Goal: Task Accomplishment & Management: Use online tool/utility

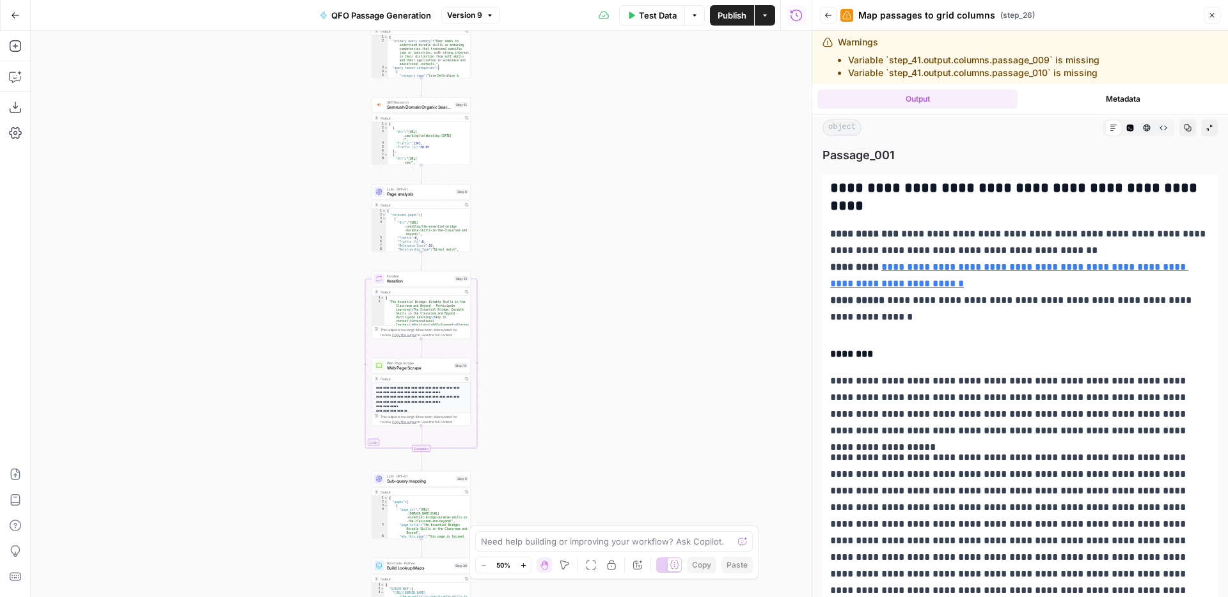
click at [1188, 128] on icon "button" at bounding box center [1188, 128] width 8 height 8
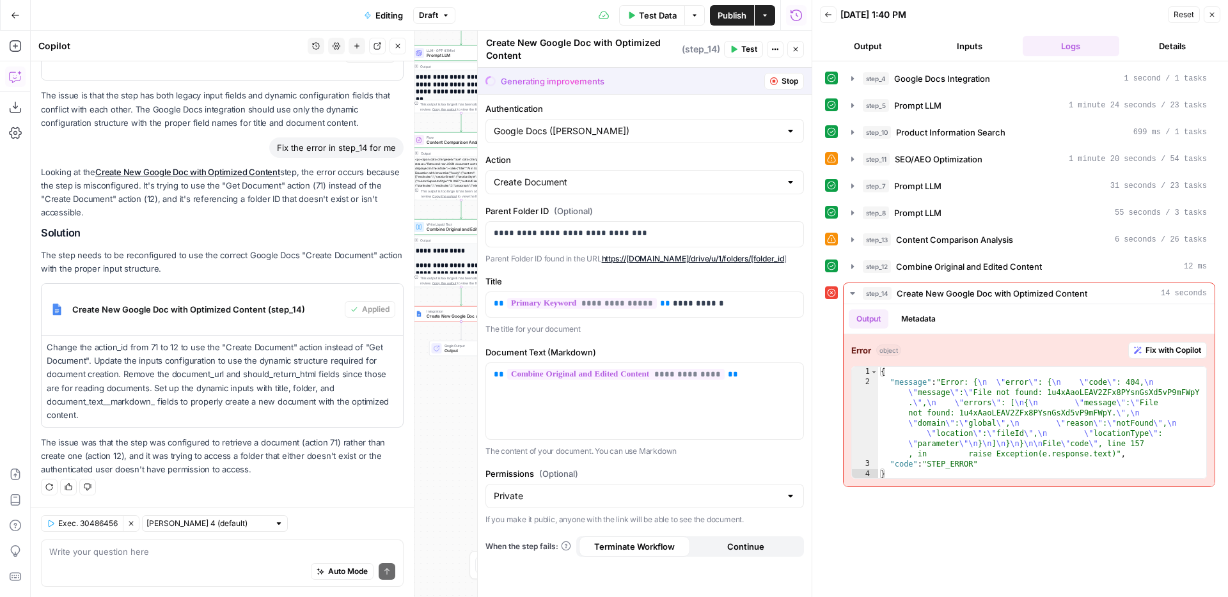
click at [790, 79] on span "Stop" at bounding box center [789, 81] width 17 height 12
click at [795, 49] on icon "button" at bounding box center [796, 49] width 4 height 4
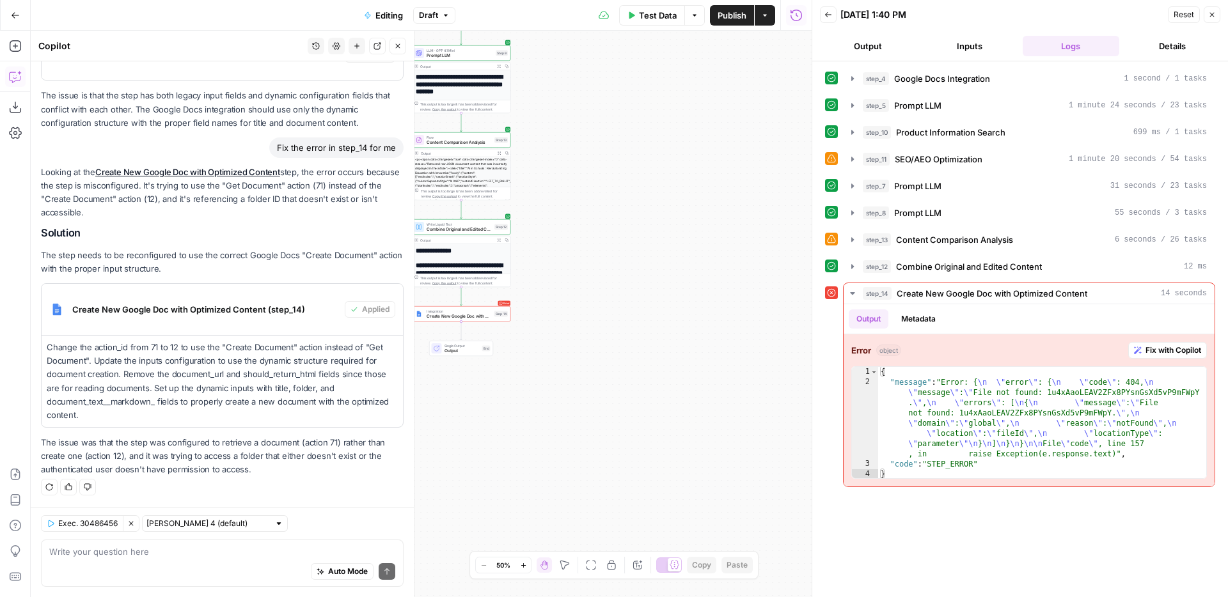
click at [400, 49] on icon "button" at bounding box center [398, 46] width 8 height 8
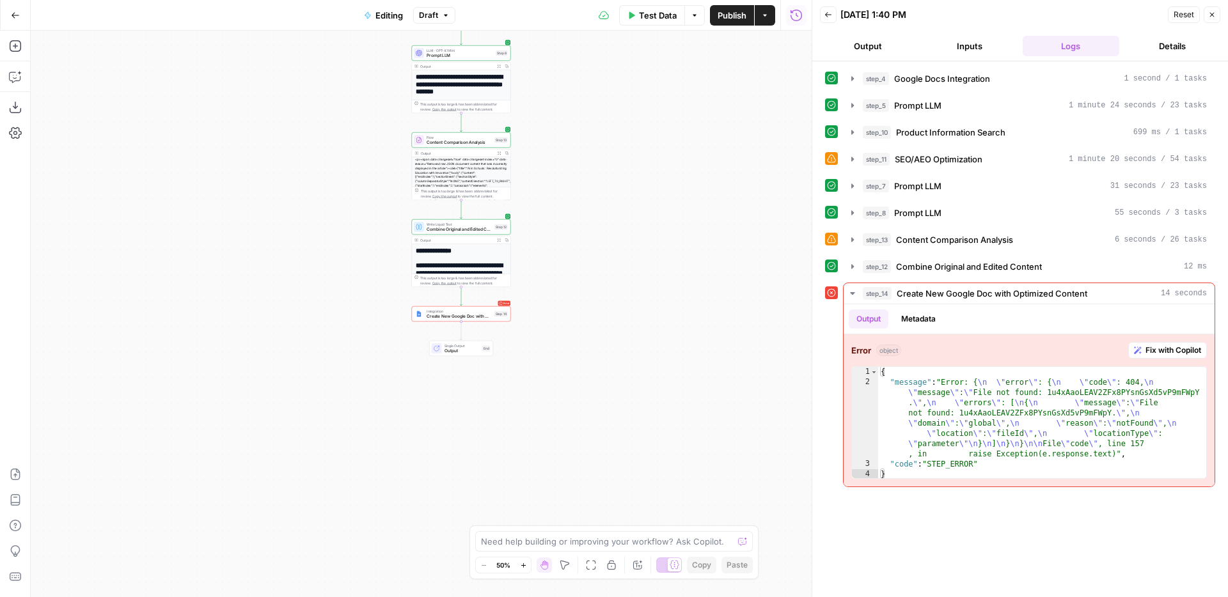
click at [525, 562] on icon "button" at bounding box center [523, 565] width 7 height 7
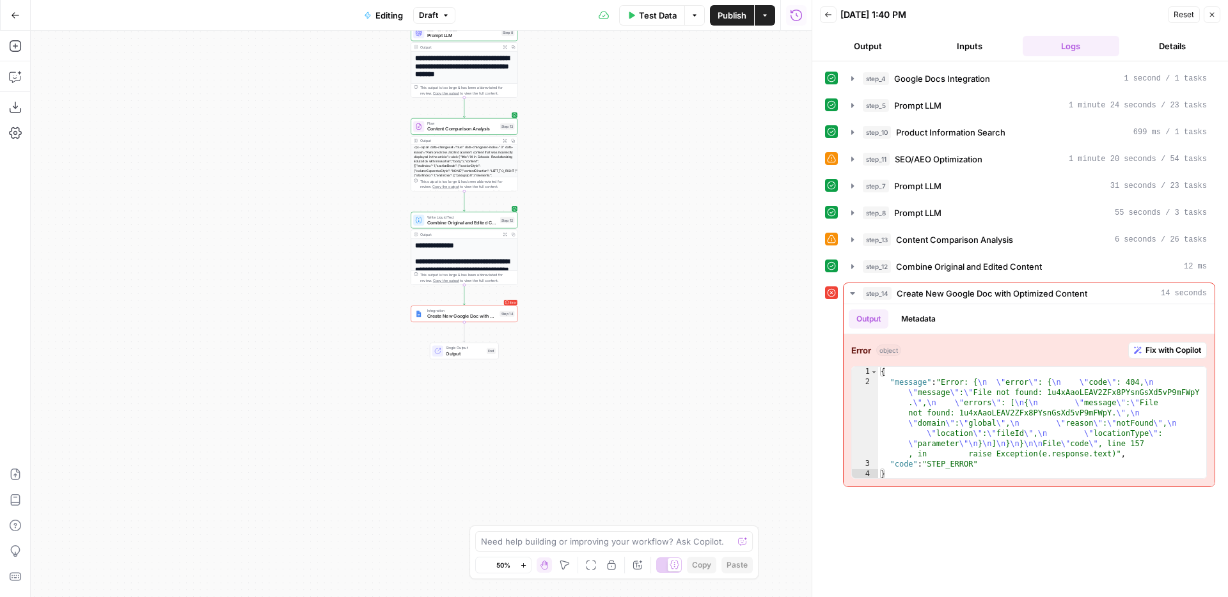
click at [525, 562] on icon "button" at bounding box center [523, 565] width 7 height 7
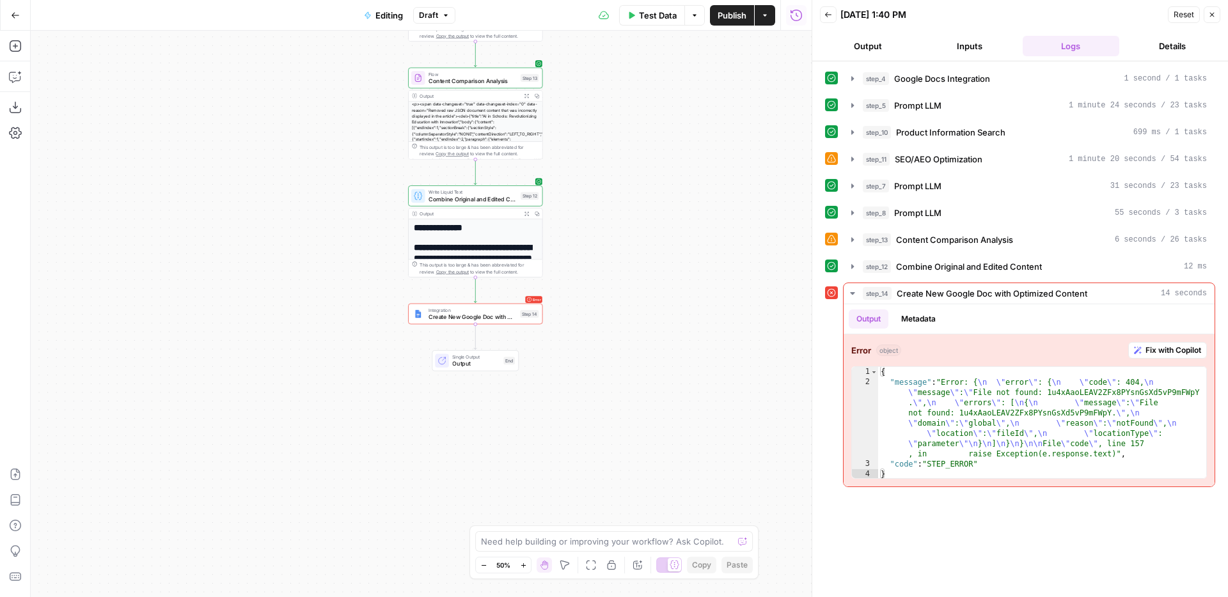
click at [525, 562] on icon "button" at bounding box center [523, 565] width 7 height 7
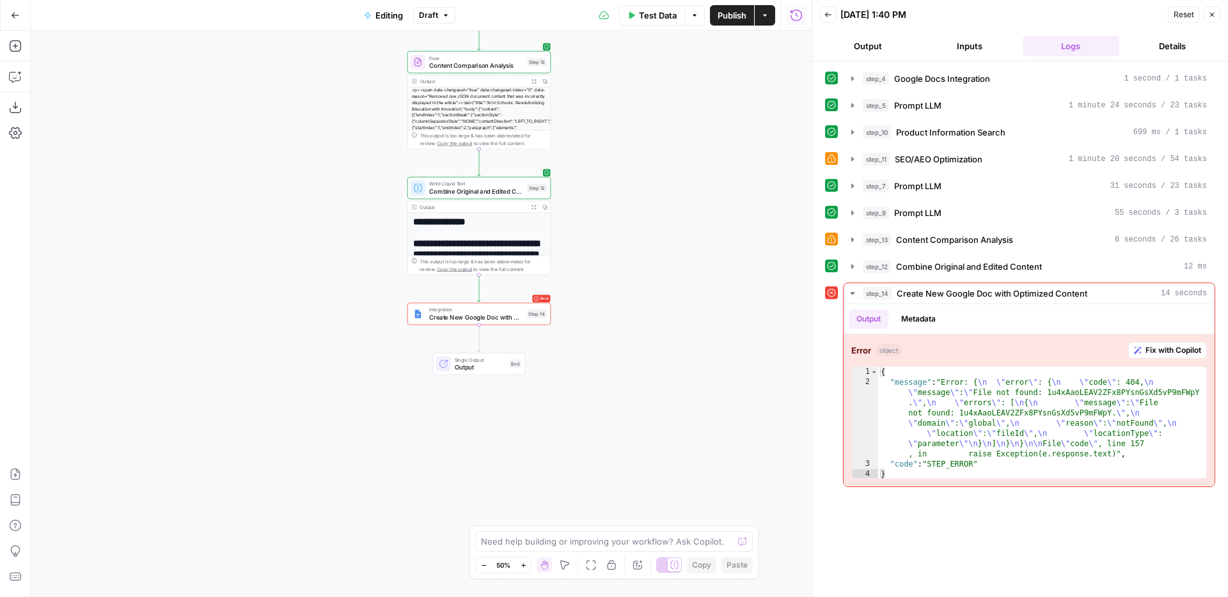
click at [525, 562] on icon "button" at bounding box center [523, 565] width 7 height 7
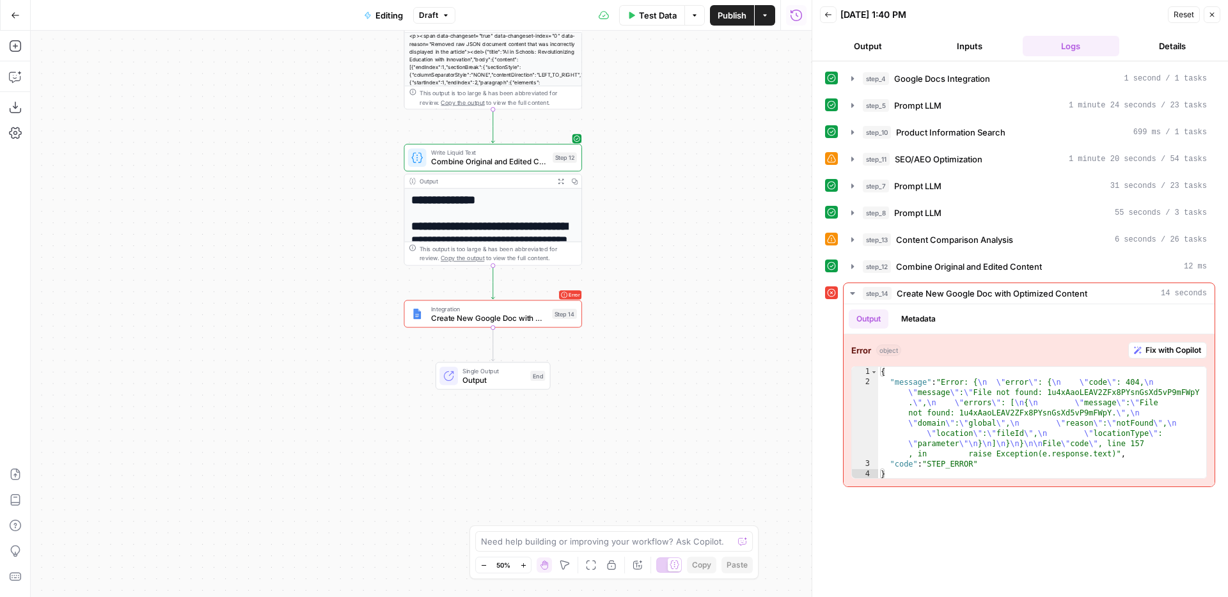
click at [525, 562] on icon "button" at bounding box center [523, 565] width 7 height 7
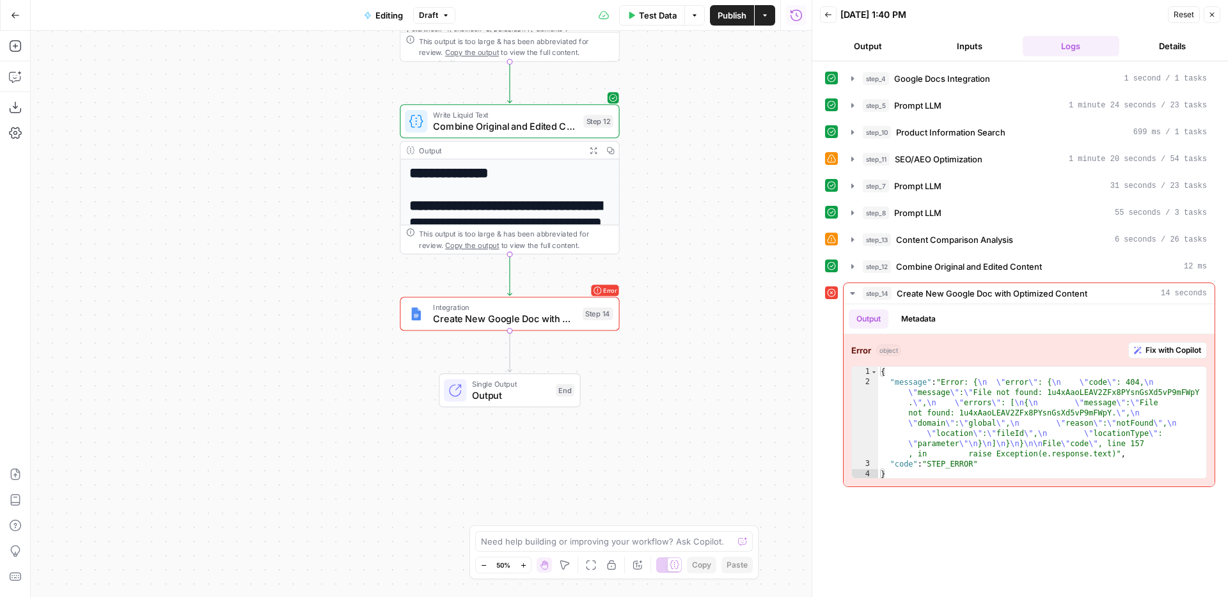
click at [525, 562] on icon "button" at bounding box center [523, 565] width 7 height 7
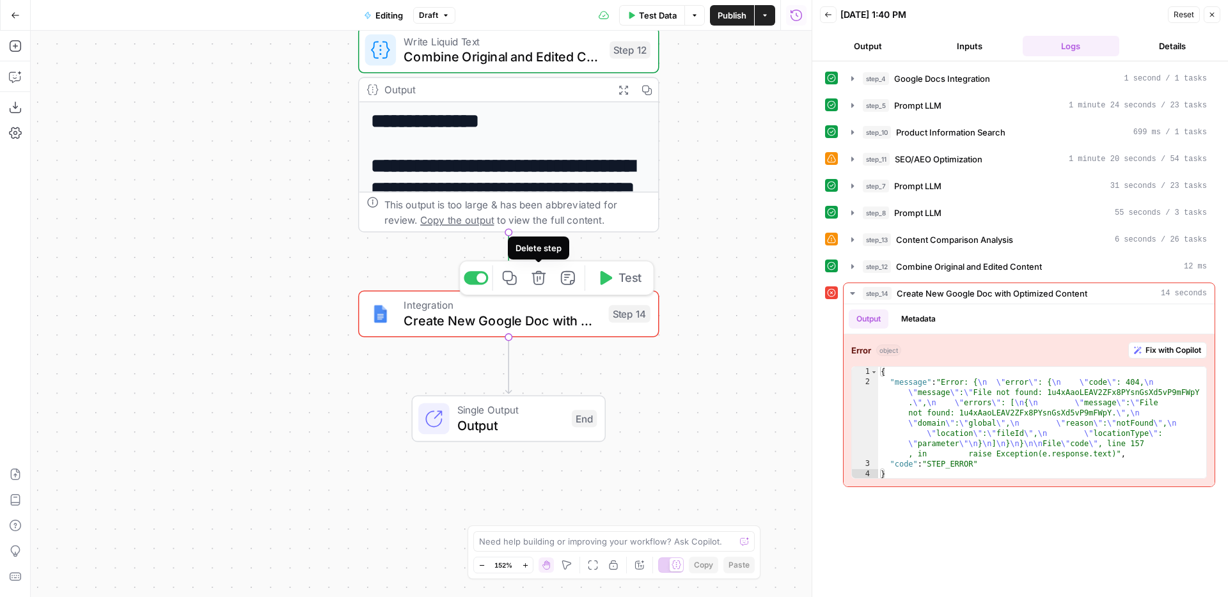
click at [482, 278] on div at bounding box center [481, 278] width 10 height 10
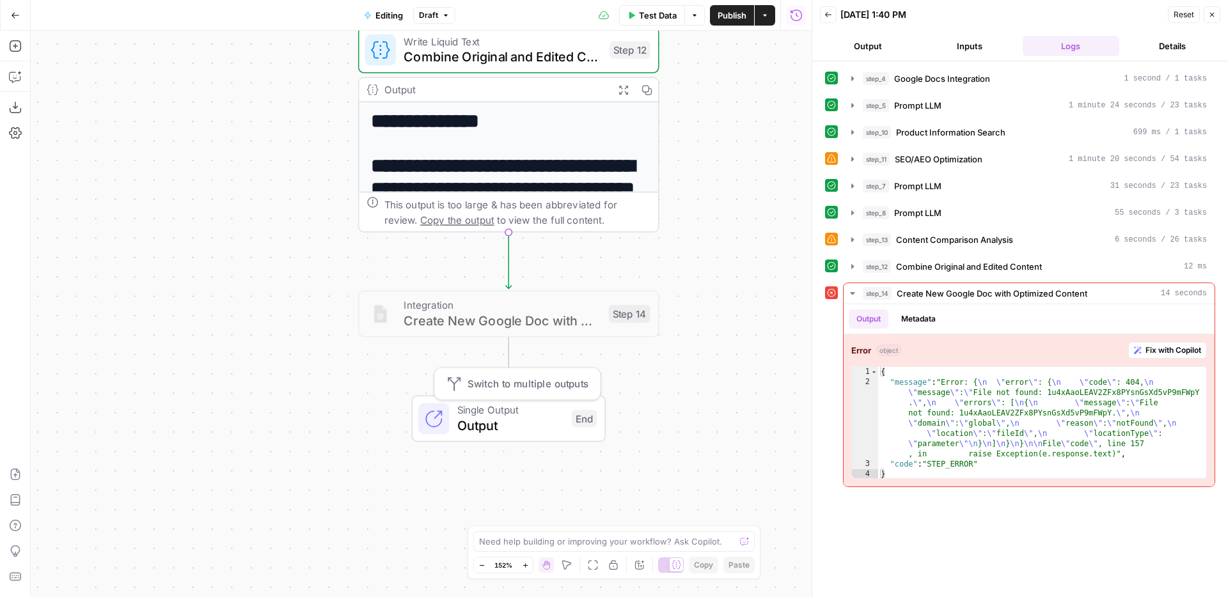
click at [539, 419] on span "Output" at bounding box center [510, 425] width 107 height 19
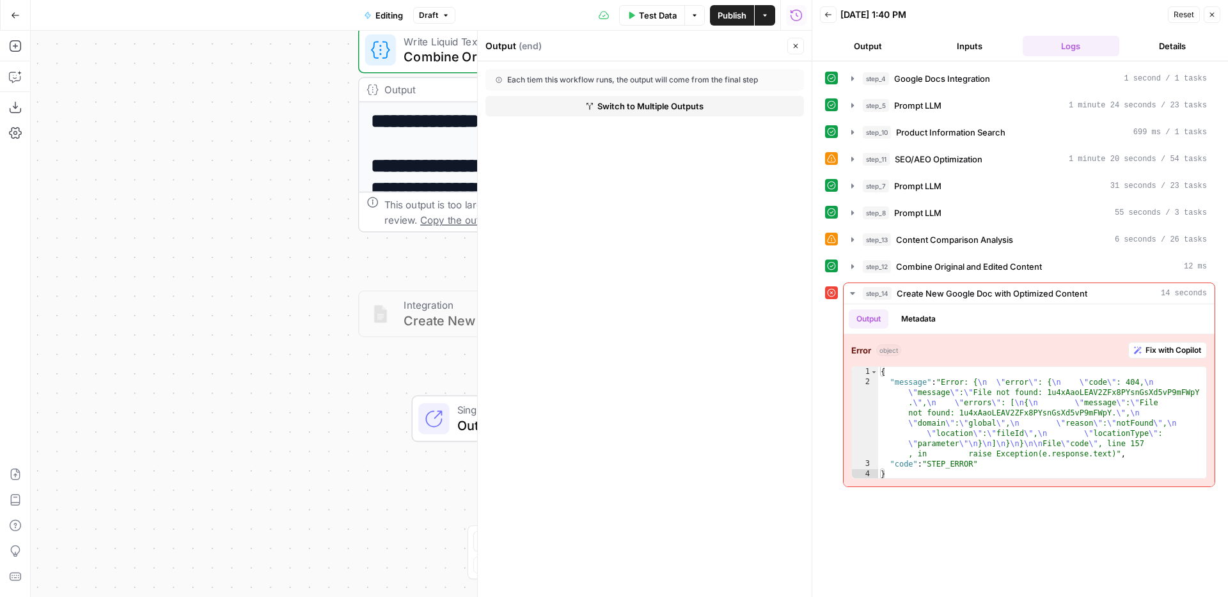
click at [709, 47] on div "Output ( end )" at bounding box center [634, 46] width 298 height 13
click at [792, 46] on icon "button" at bounding box center [796, 46] width 8 height 8
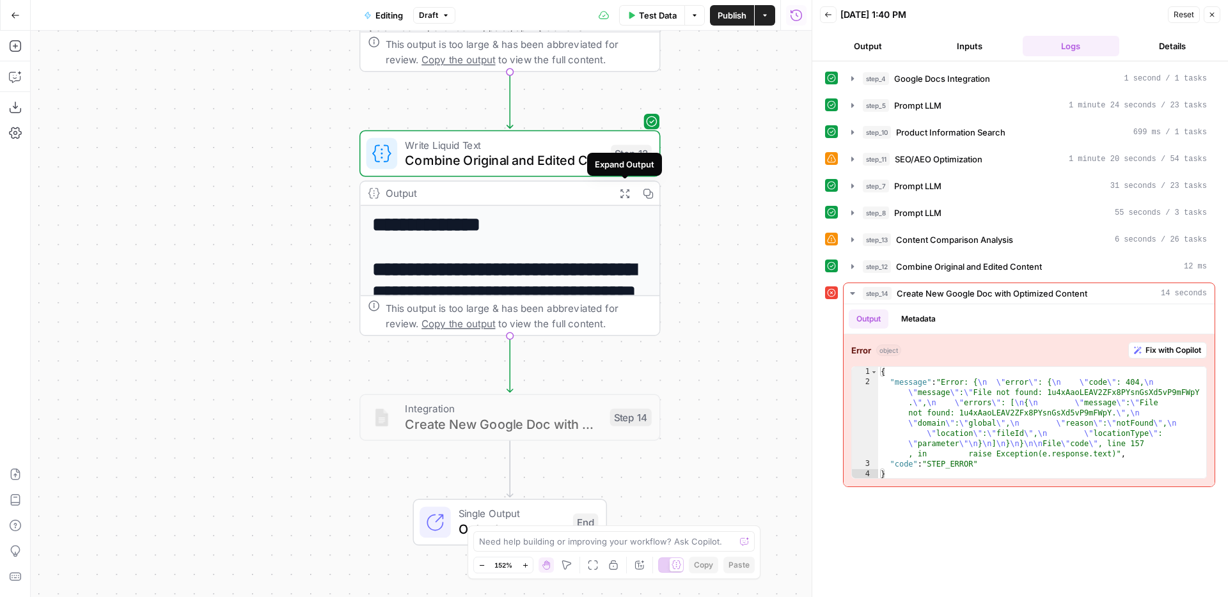
click at [627, 192] on icon "button" at bounding box center [624, 193] width 11 height 11
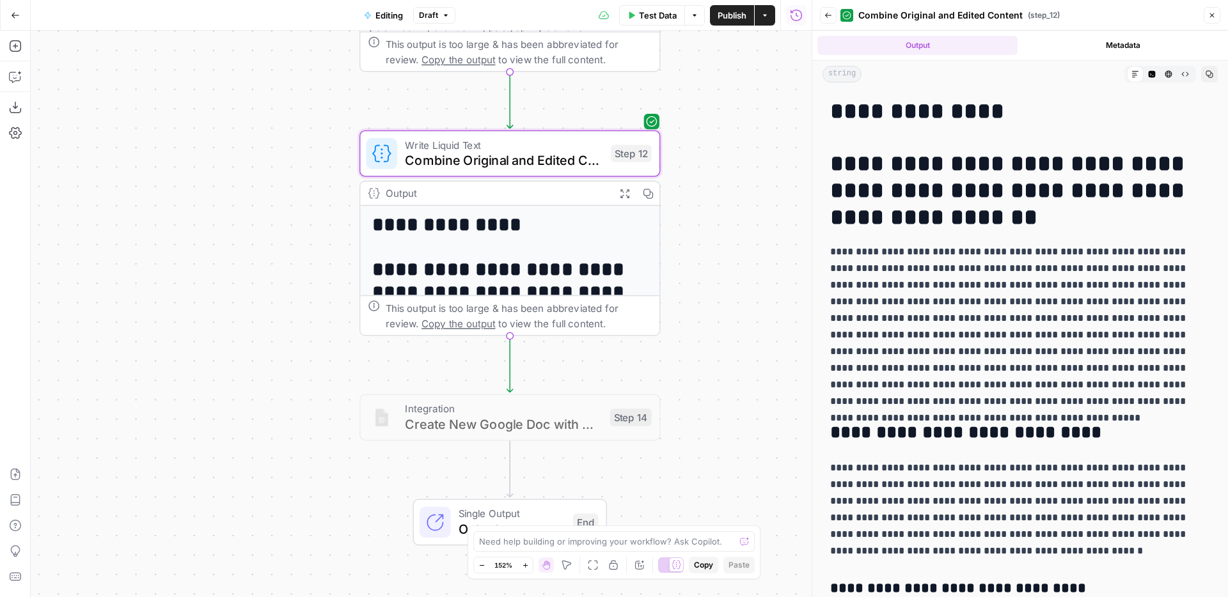
drag, startPoint x: 1212, startPoint y: 15, endPoint x: 1152, endPoint y: 20, distance: 59.6
click at [1212, 15] on icon "button" at bounding box center [1212, 15] width 4 height 4
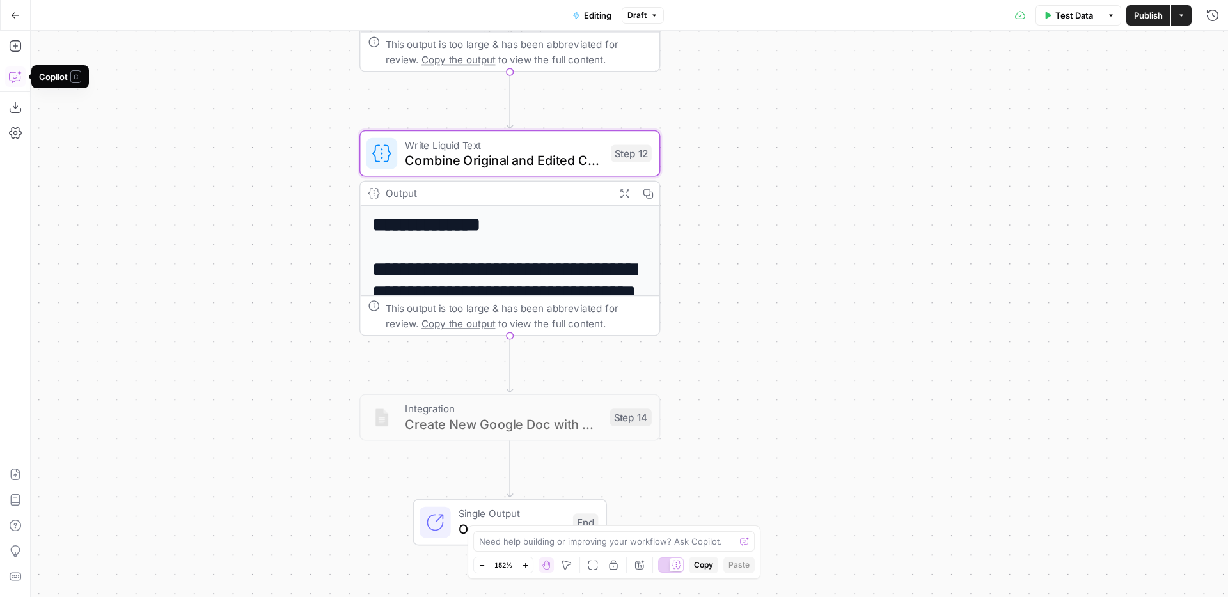
click at [22, 77] on button "Copilot" at bounding box center [15, 77] width 20 height 20
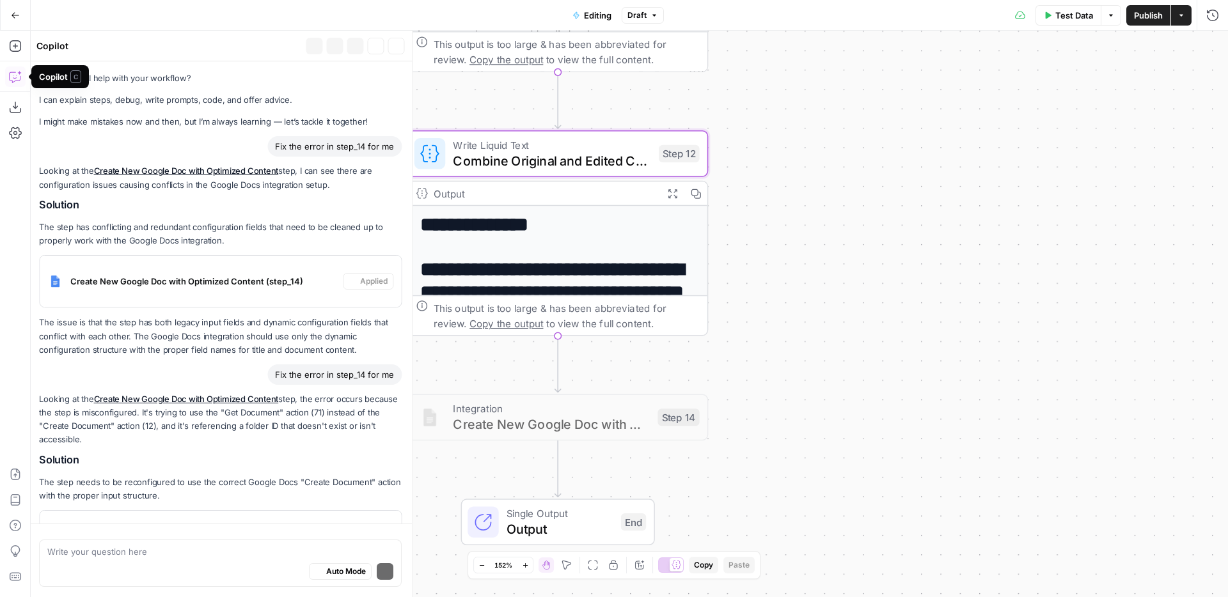
scroll to position [176, 0]
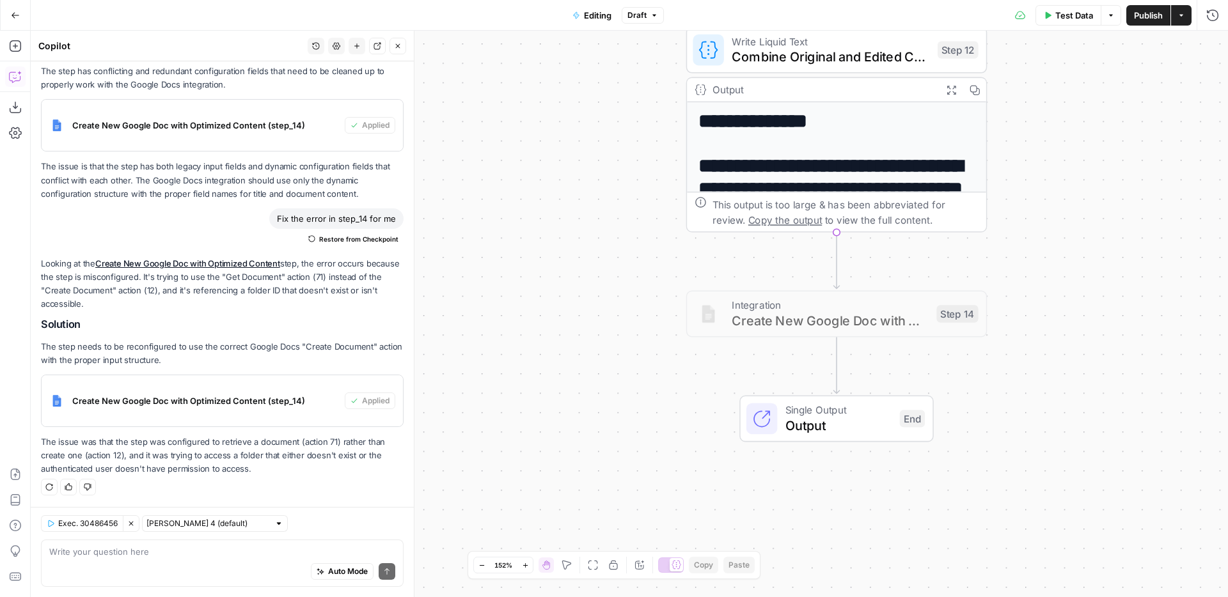
click at [254, 567] on div "Auto Mode Send" at bounding box center [222, 572] width 346 height 28
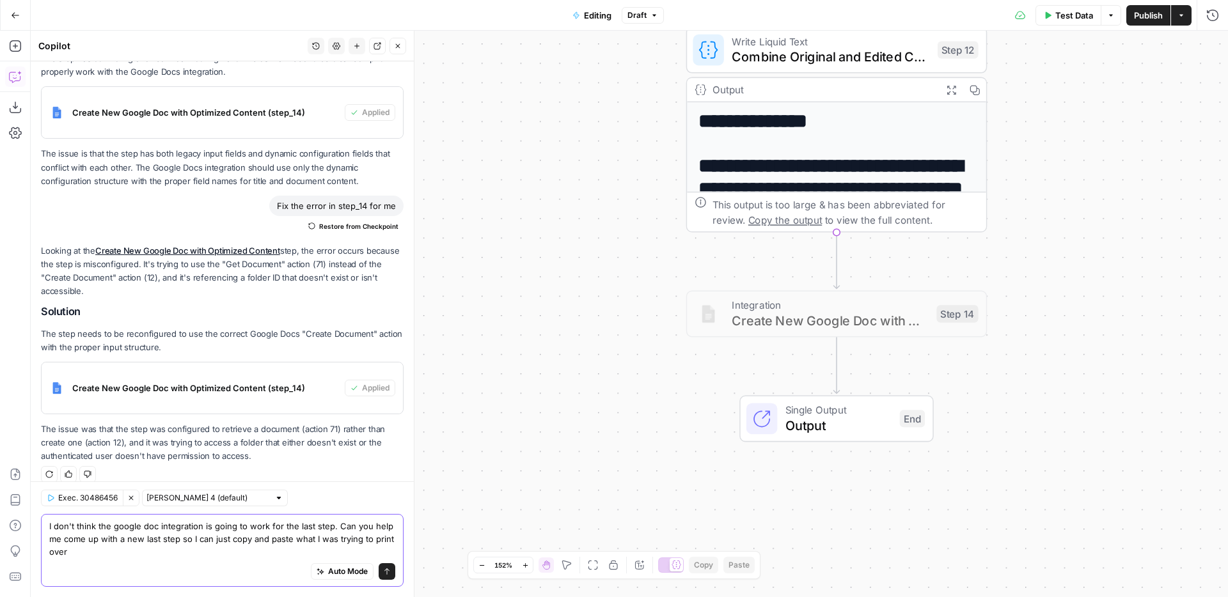
scroll to position [202, 0]
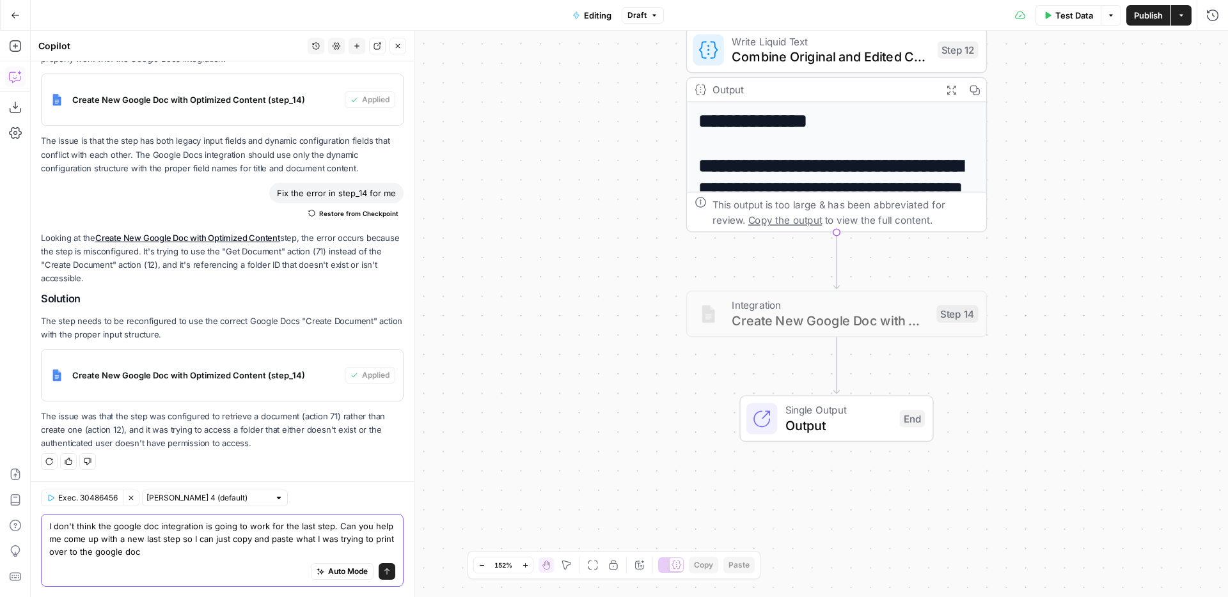
type textarea "I don't think the google doc integration is going to work for the last step. Ca…"
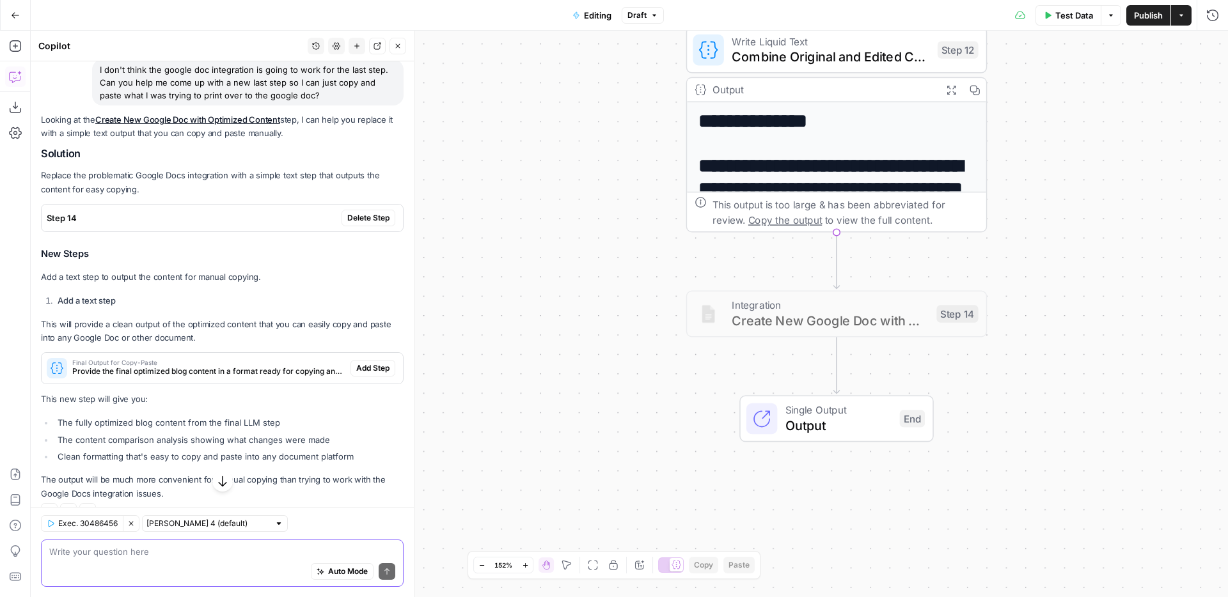
scroll to position [625, 0]
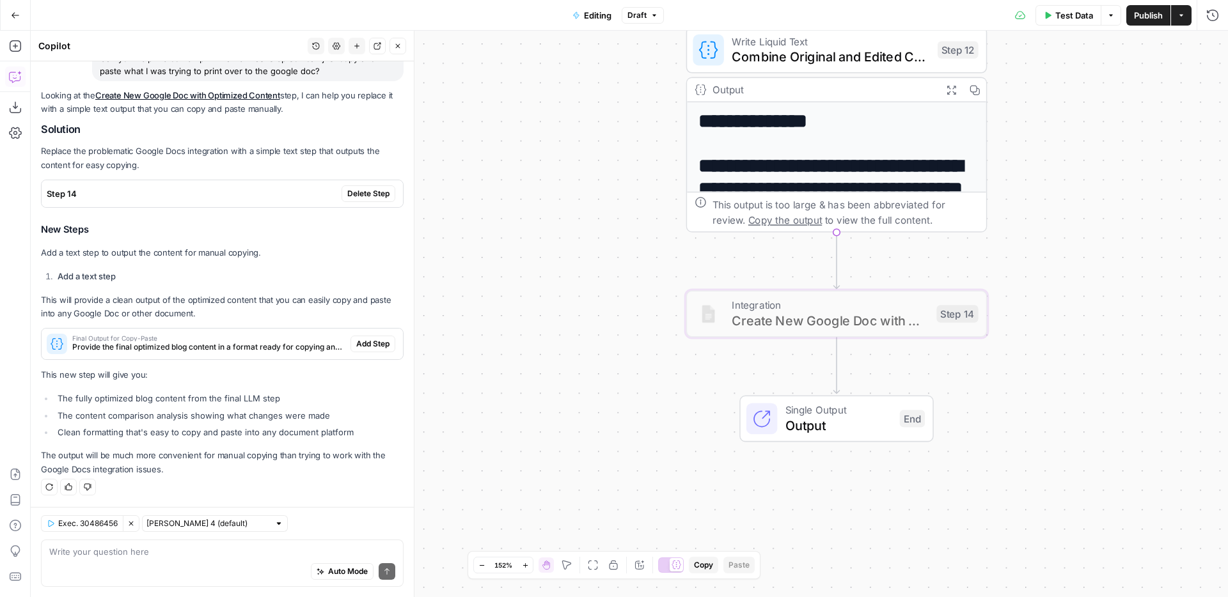
click at [352, 193] on span "Delete Step" at bounding box center [368, 194] width 42 height 12
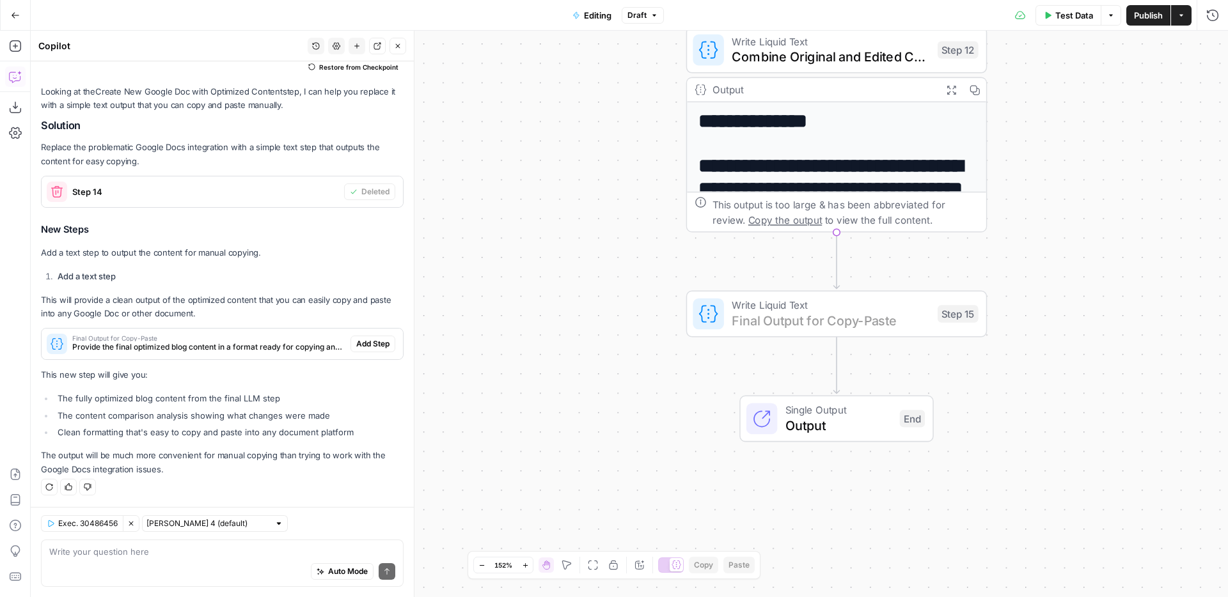
click at [367, 341] on span "Add Step" at bounding box center [372, 344] width 33 height 12
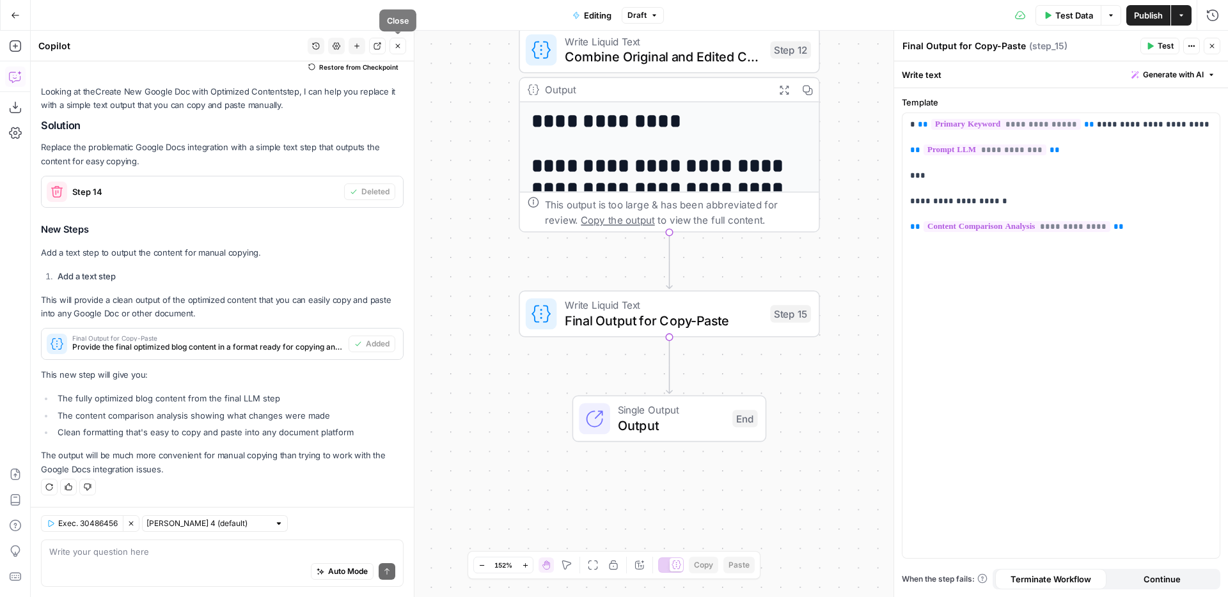
click at [396, 45] on icon "button" at bounding box center [398, 46] width 8 height 8
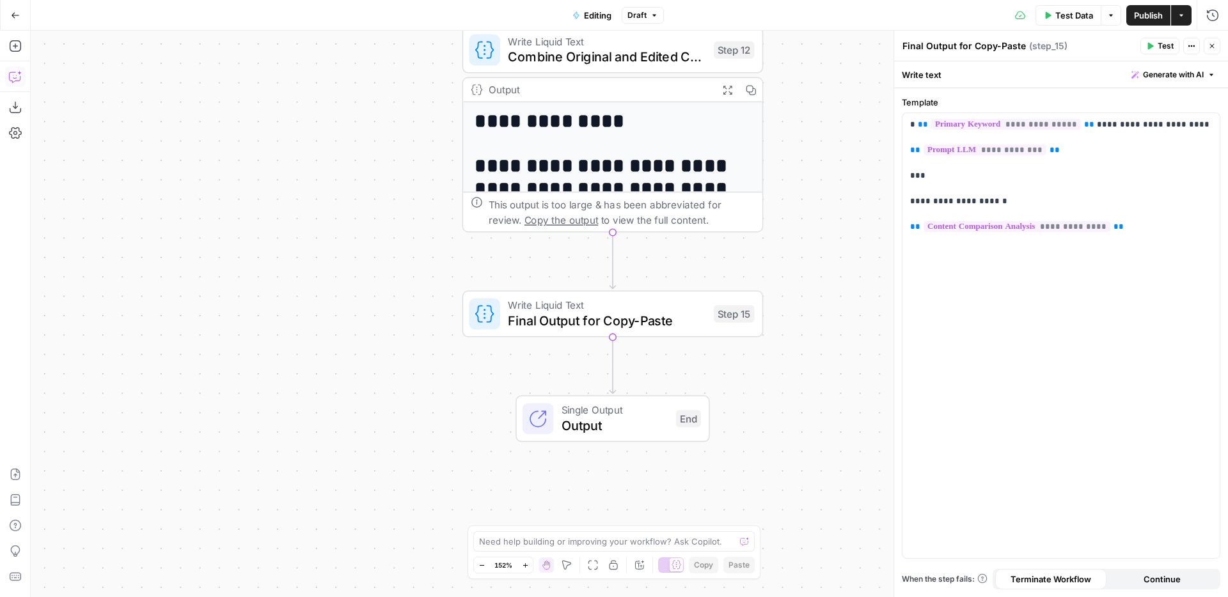
click at [19, 81] on icon "button" at bounding box center [15, 76] width 13 height 13
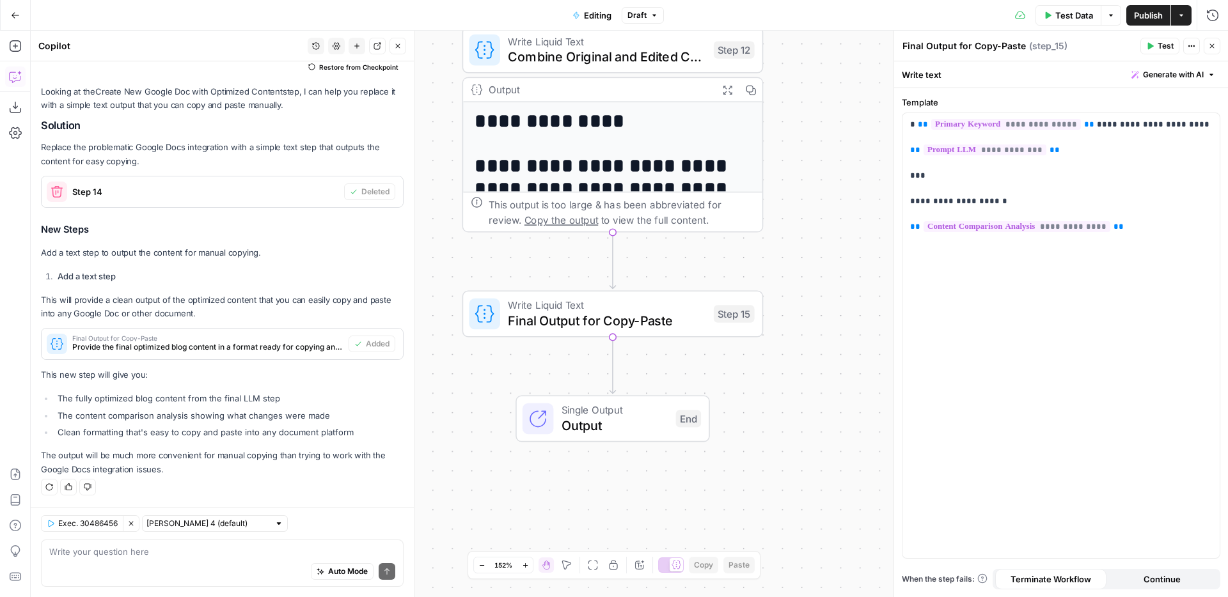
click at [1061, 19] on span "Test Data" at bounding box center [1074, 15] width 38 height 13
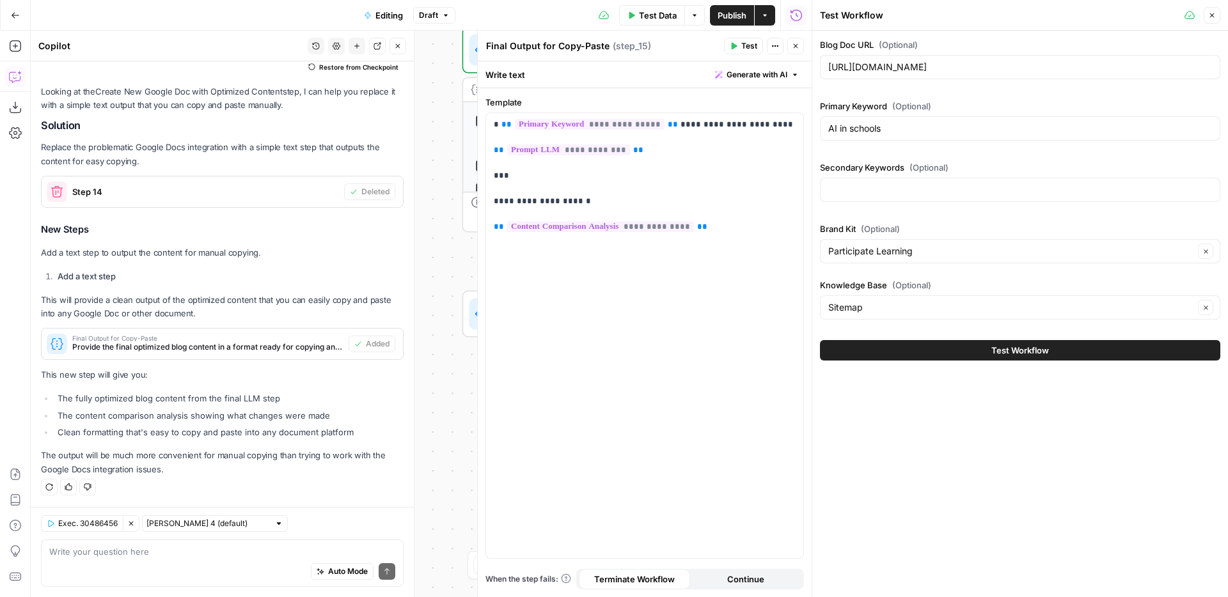
click at [1025, 347] on span "Test Workflow" at bounding box center [1020, 350] width 58 height 13
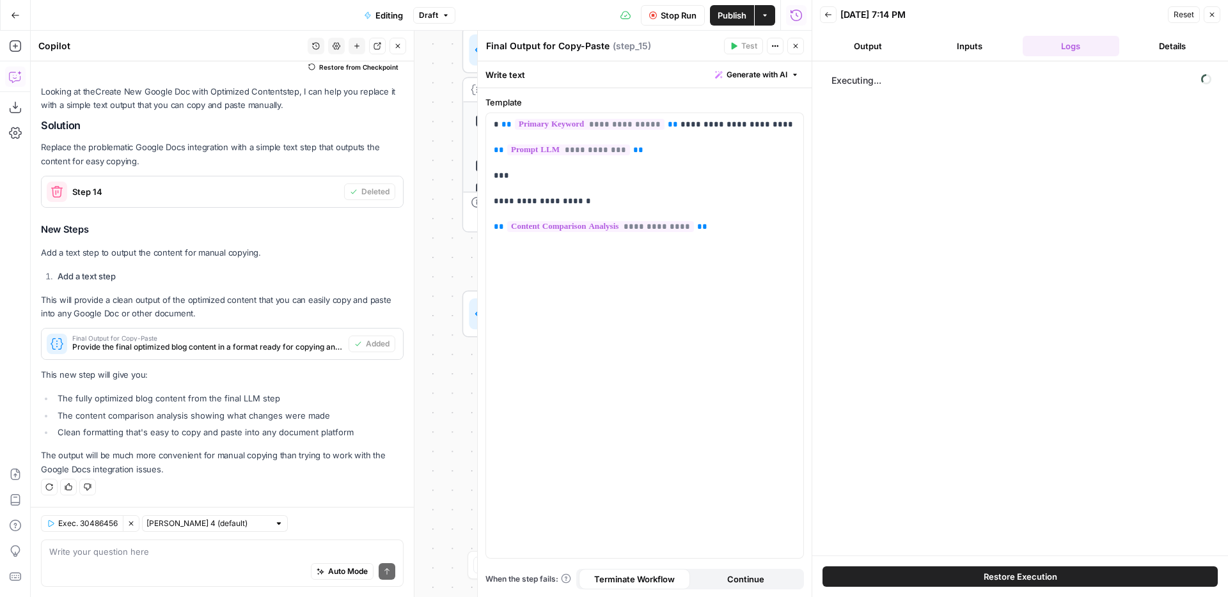
click at [800, 47] on button "Close" at bounding box center [795, 46] width 17 height 17
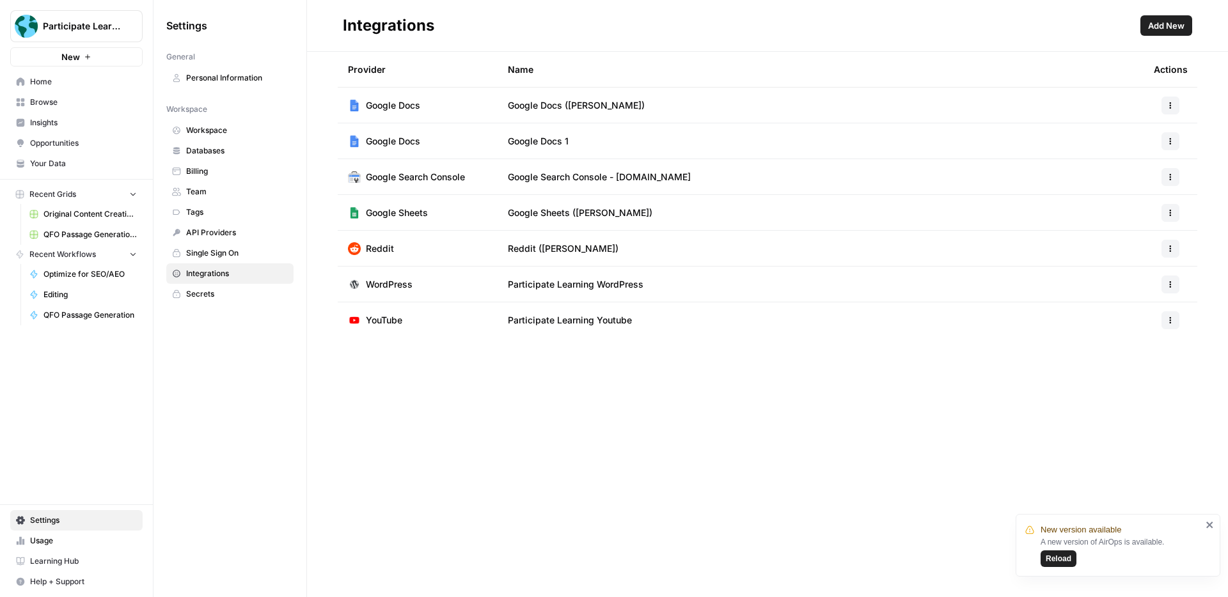
click at [38, 544] on span "Usage" at bounding box center [83, 541] width 107 height 12
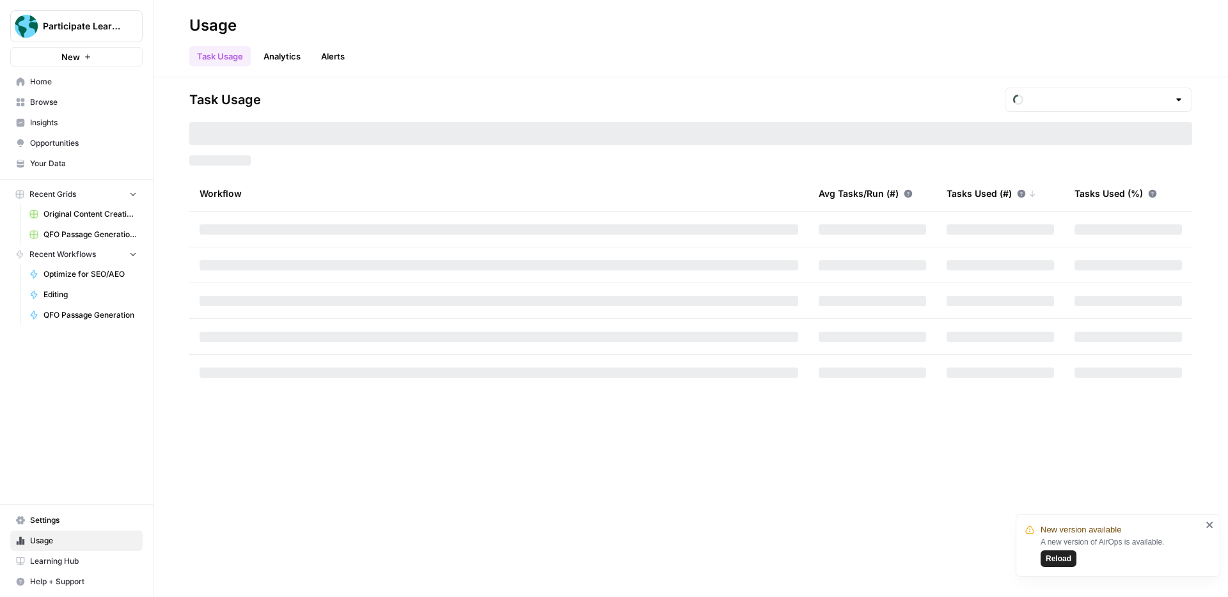
type input "October Tasks"
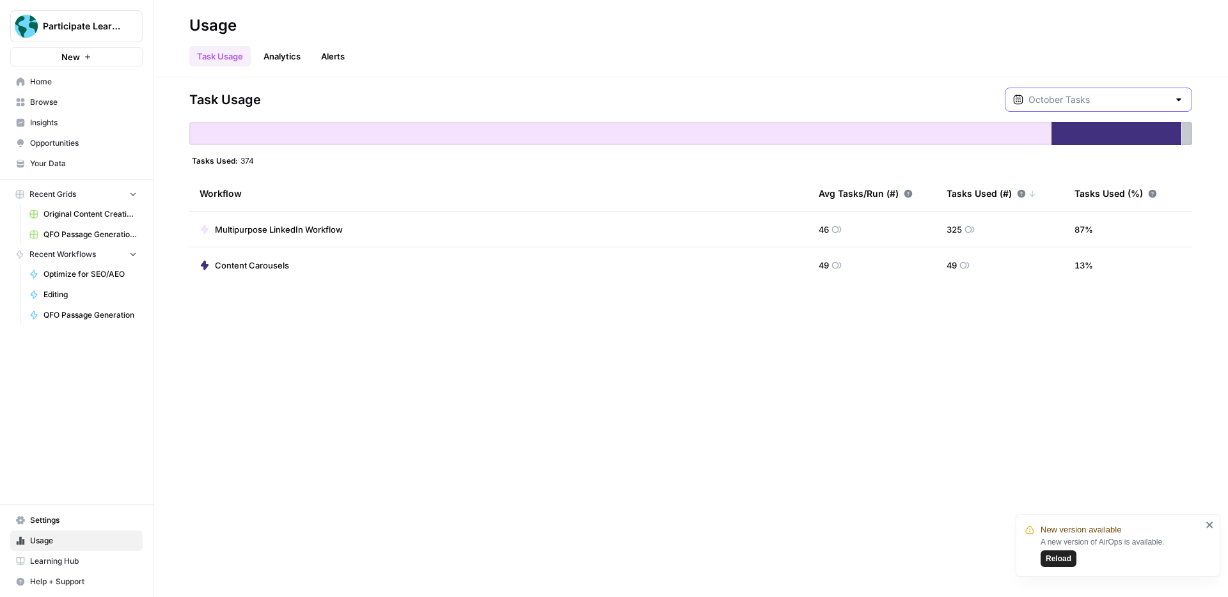
click at [1120, 105] on input "text" at bounding box center [1098, 99] width 140 height 13
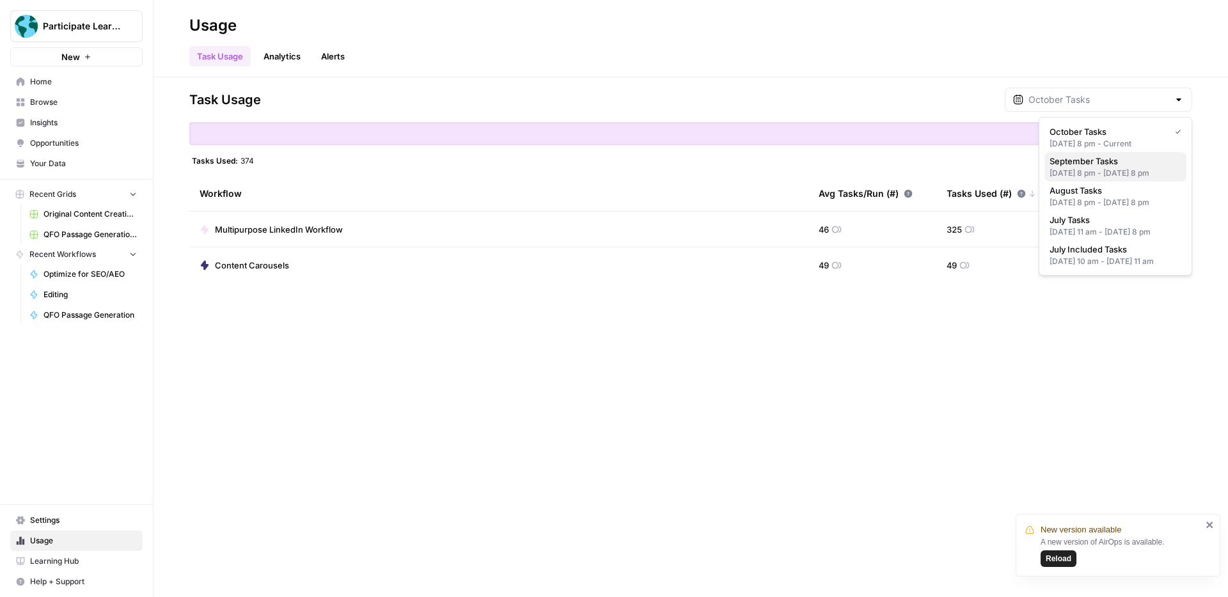
click at [1093, 163] on span "September Tasks" at bounding box center [1112, 161] width 127 height 13
type input "September Tasks"
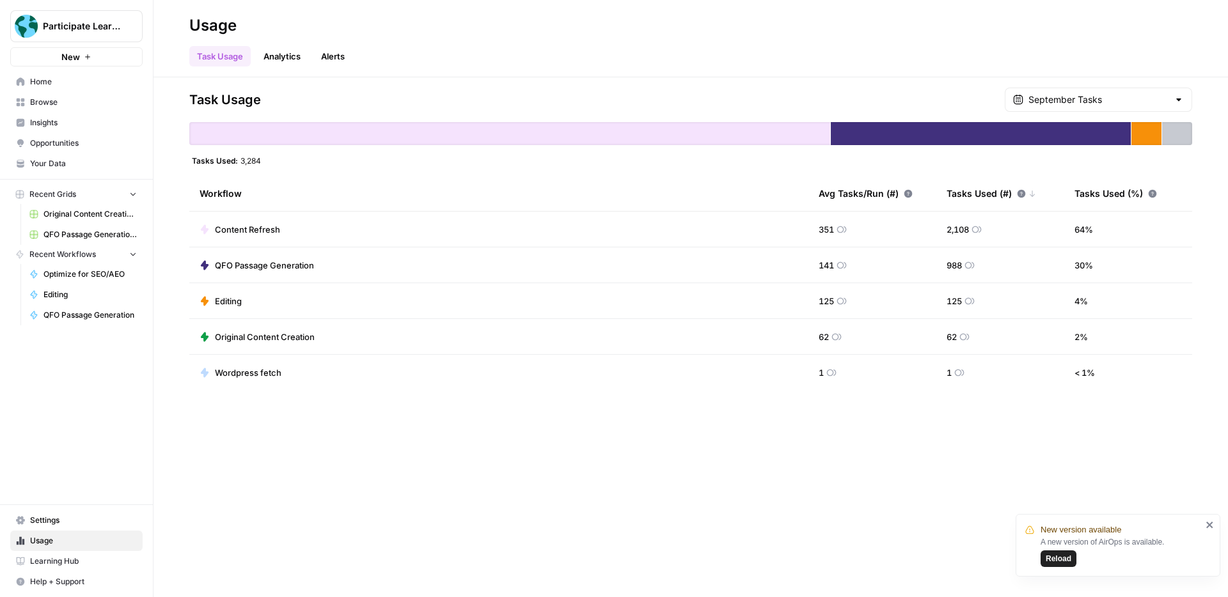
click at [1212, 524] on icon "close" at bounding box center [1209, 525] width 9 height 10
click at [1077, 100] on input "text" at bounding box center [1098, 99] width 140 height 13
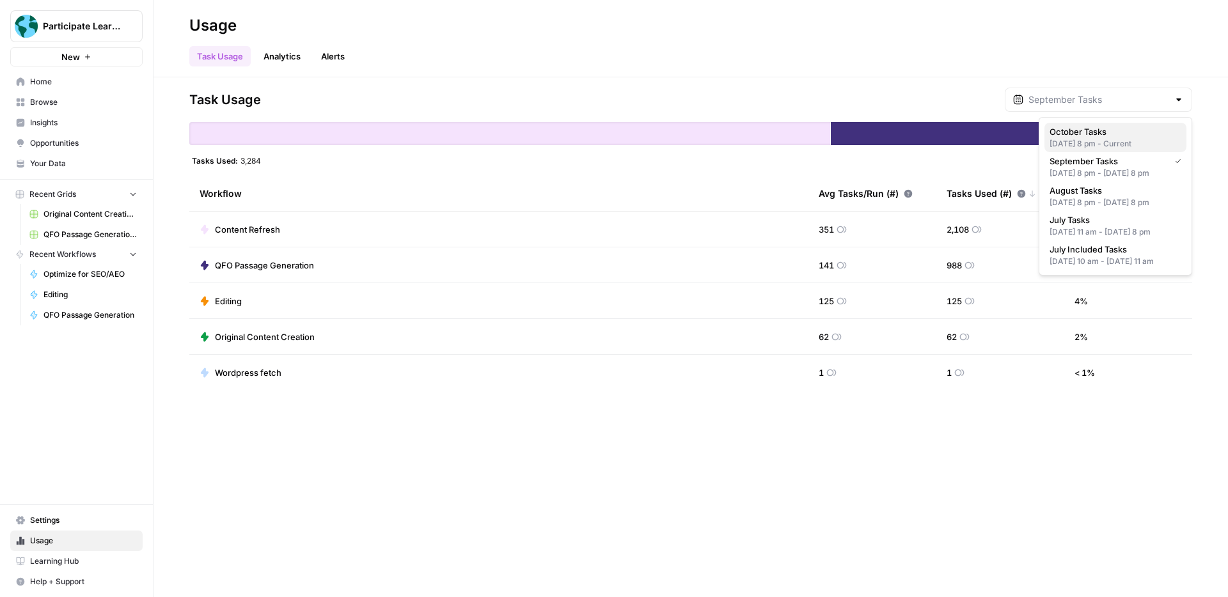
click at [1109, 145] on div "Sep 30, 2025 8 pm - Current" at bounding box center [1115, 144] width 132 height 12
type input "October Tasks"
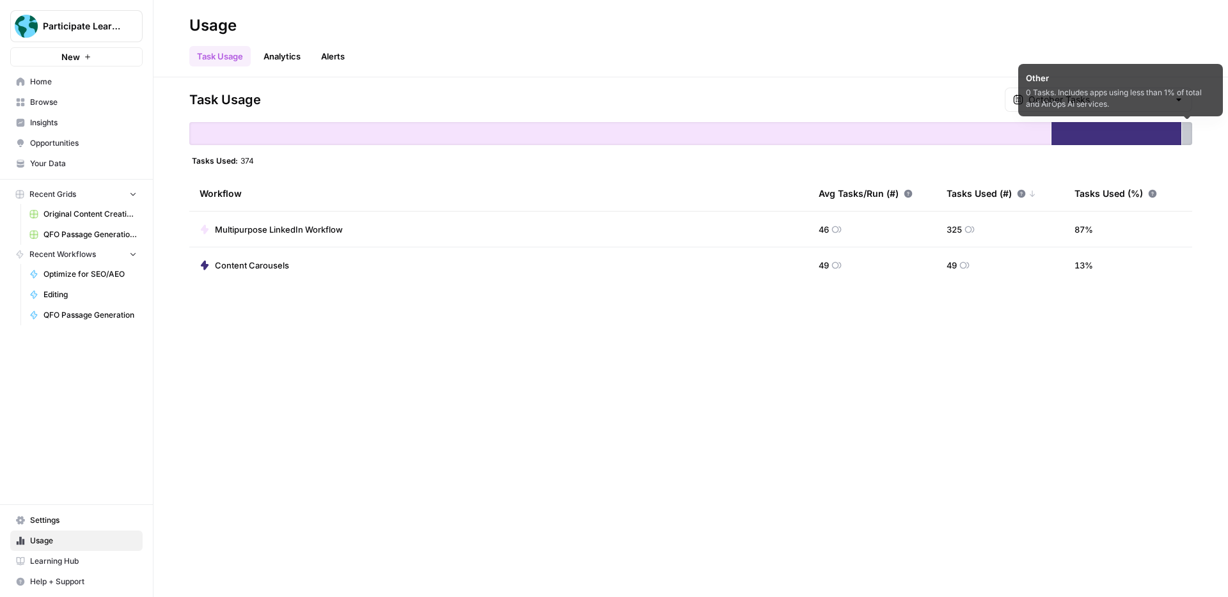
click at [1187, 133] on div at bounding box center [1187, 133] width 10 height 23
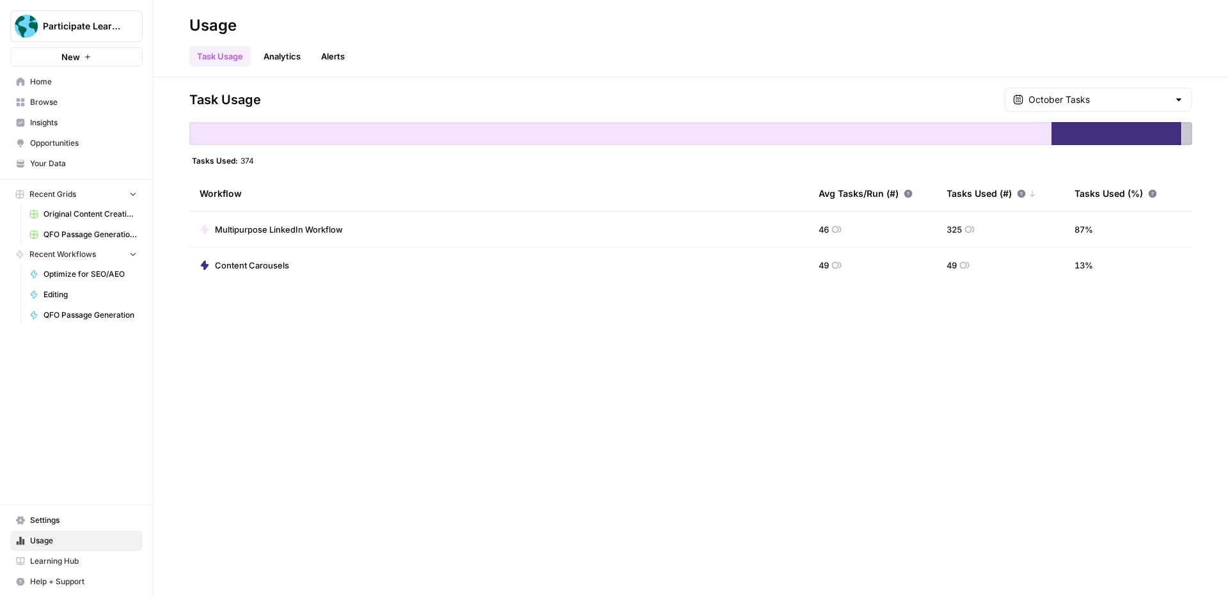
click at [282, 54] on link "Analytics" at bounding box center [282, 56] width 52 height 20
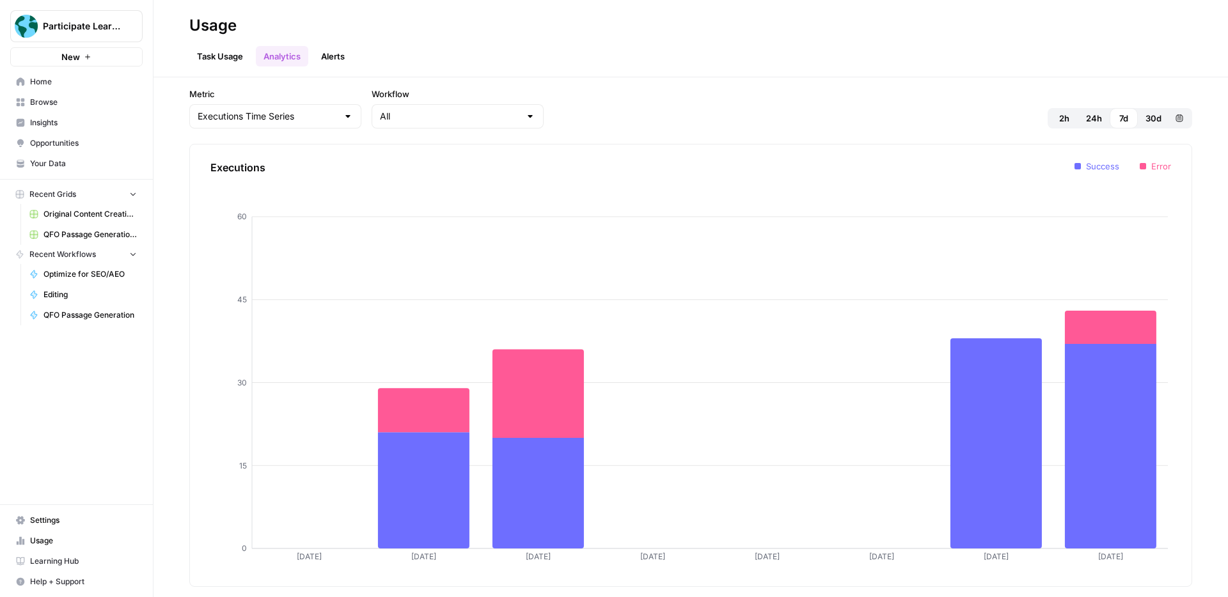
click at [347, 57] on link "Alerts" at bounding box center [332, 56] width 39 height 20
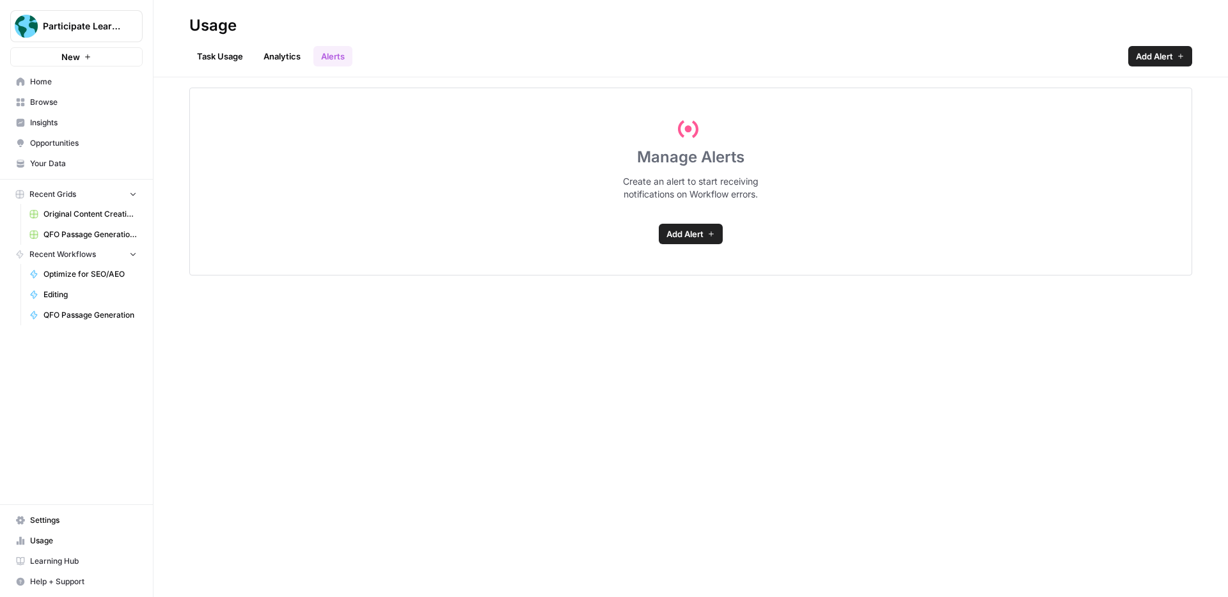
click at [226, 61] on link "Task Usage" at bounding box center [219, 56] width 61 height 20
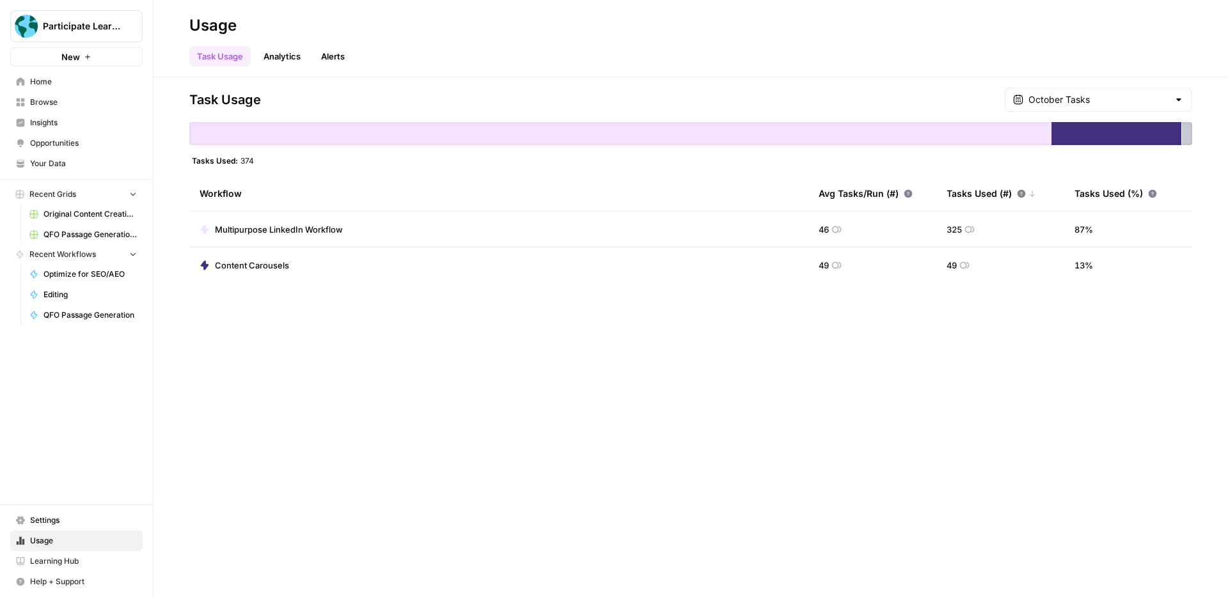
click at [341, 57] on link "Alerts" at bounding box center [332, 56] width 39 height 20
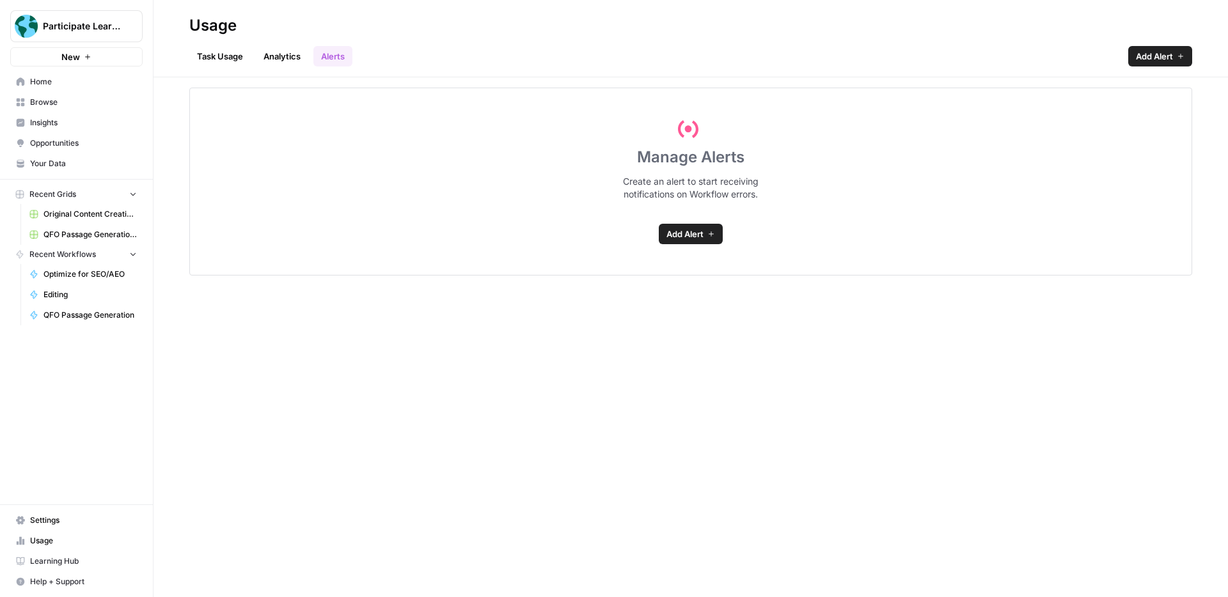
click at [233, 57] on link "Task Usage" at bounding box center [219, 56] width 61 height 20
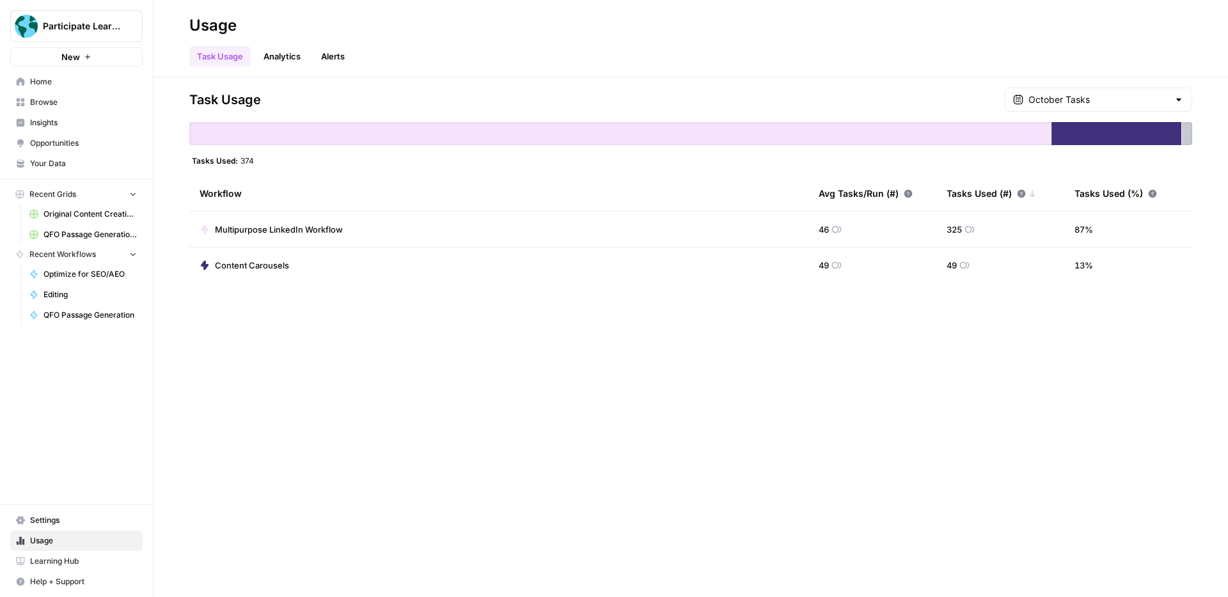
click at [73, 519] on span "Settings" at bounding box center [83, 521] width 107 height 12
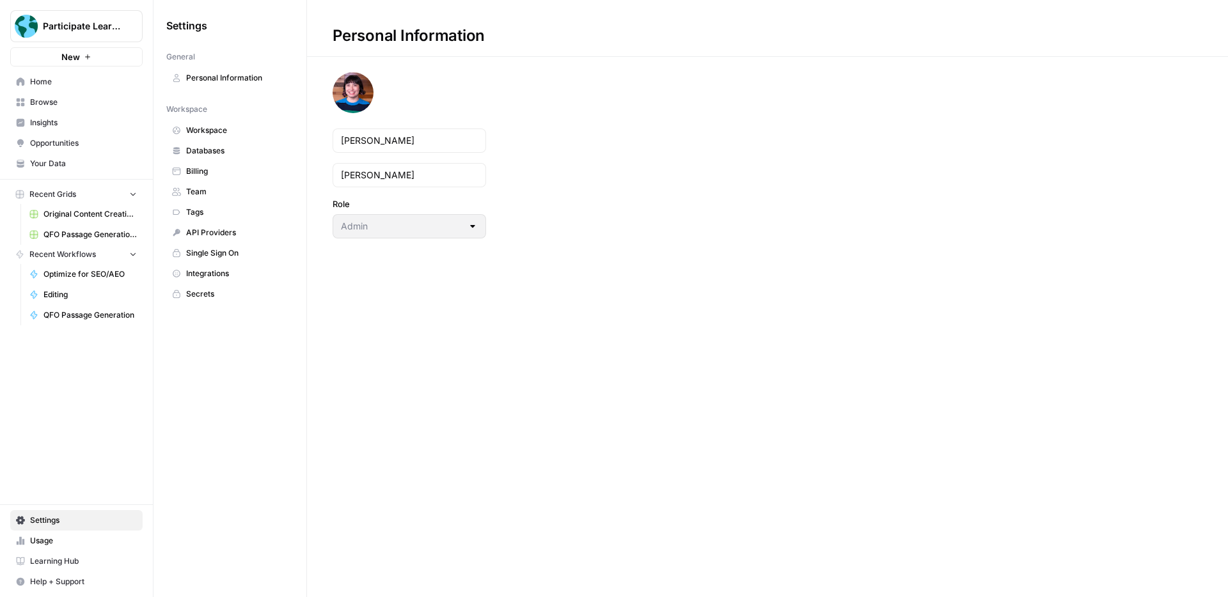
click at [209, 167] on span "Billing" at bounding box center [237, 172] width 102 height 12
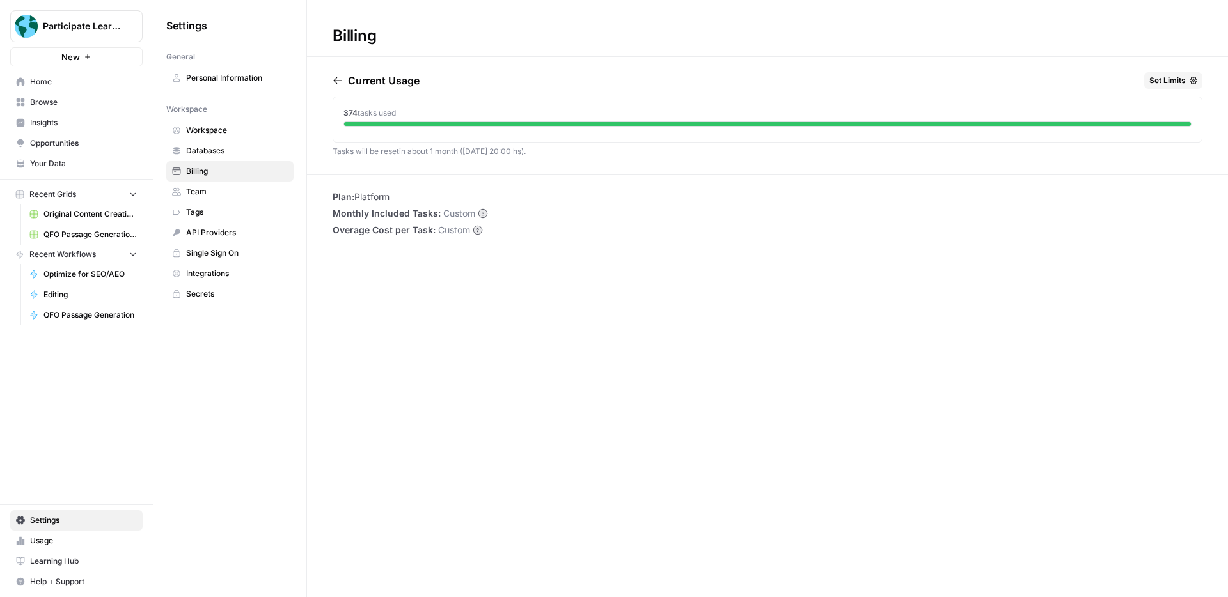
click at [88, 79] on span "Home" at bounding box center [83, 82] width 107 height 12
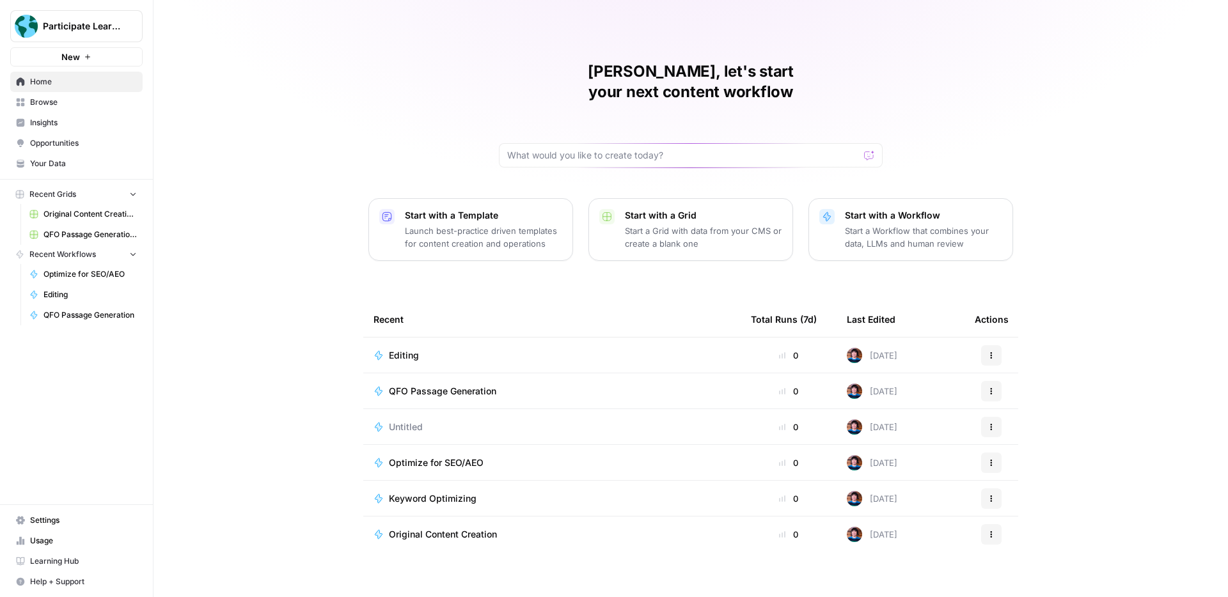
click at [59, 99] on span "Browse" at bounding box center [83, 103] width 107 height 12
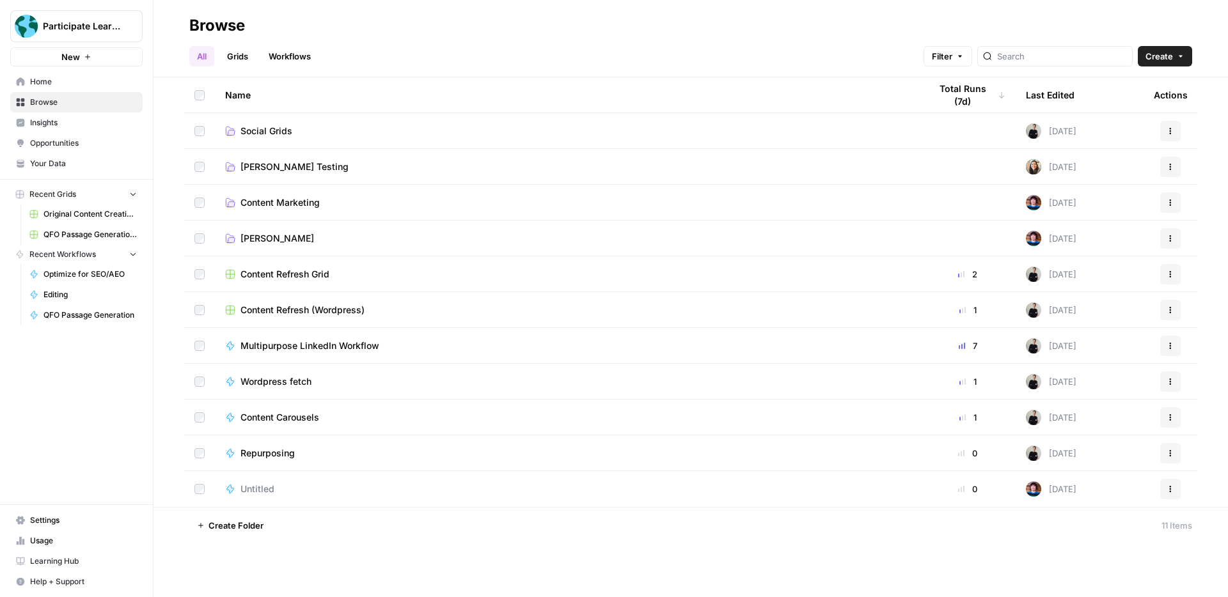
click at [288, 56] on link "Workflows" at bounding box center [290, 56] width 58 height 20
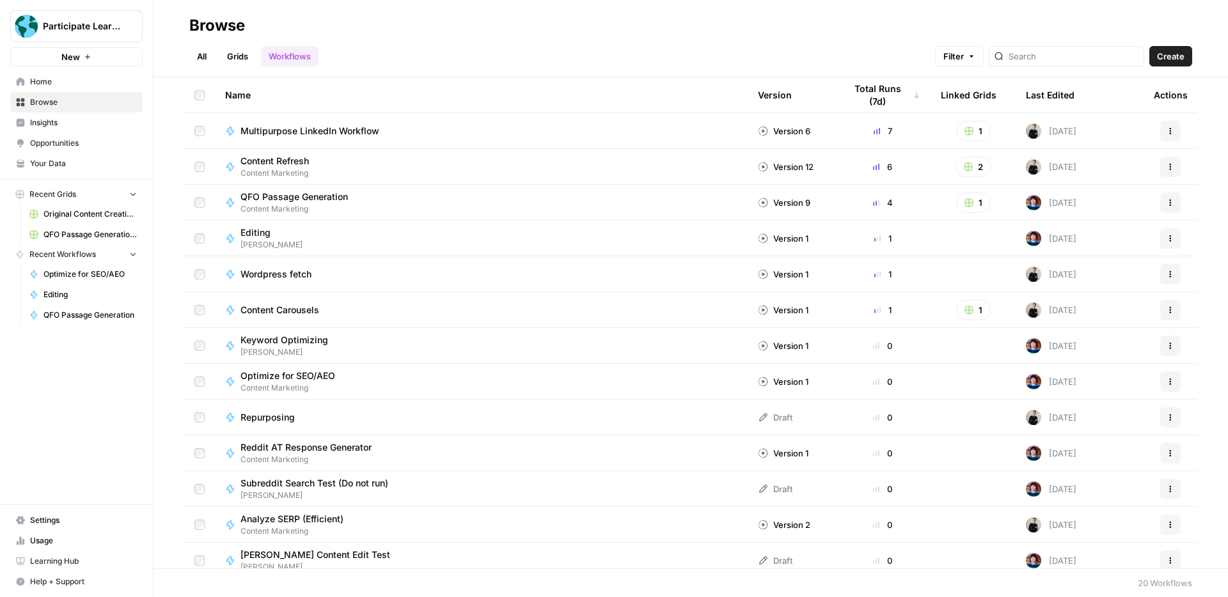
click at [200, 60] on link "All" at bounding box center [201, 56] width 25 height 20
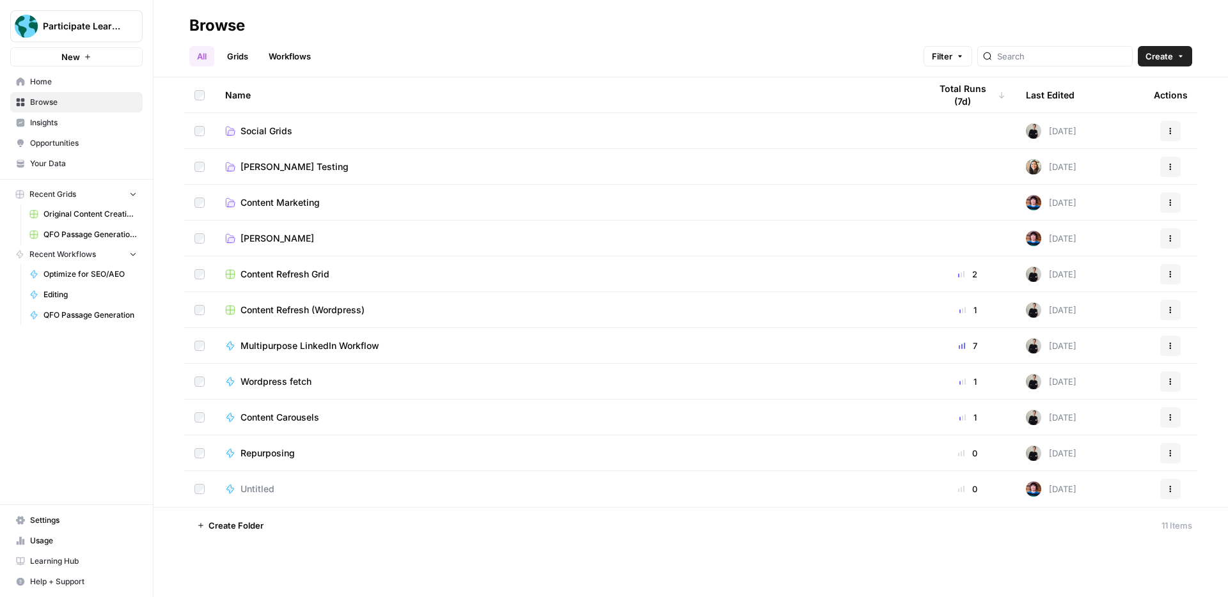
click at [294, 203] on span "Content Marketing" at bounding box center [279, 202] width 79 height 13
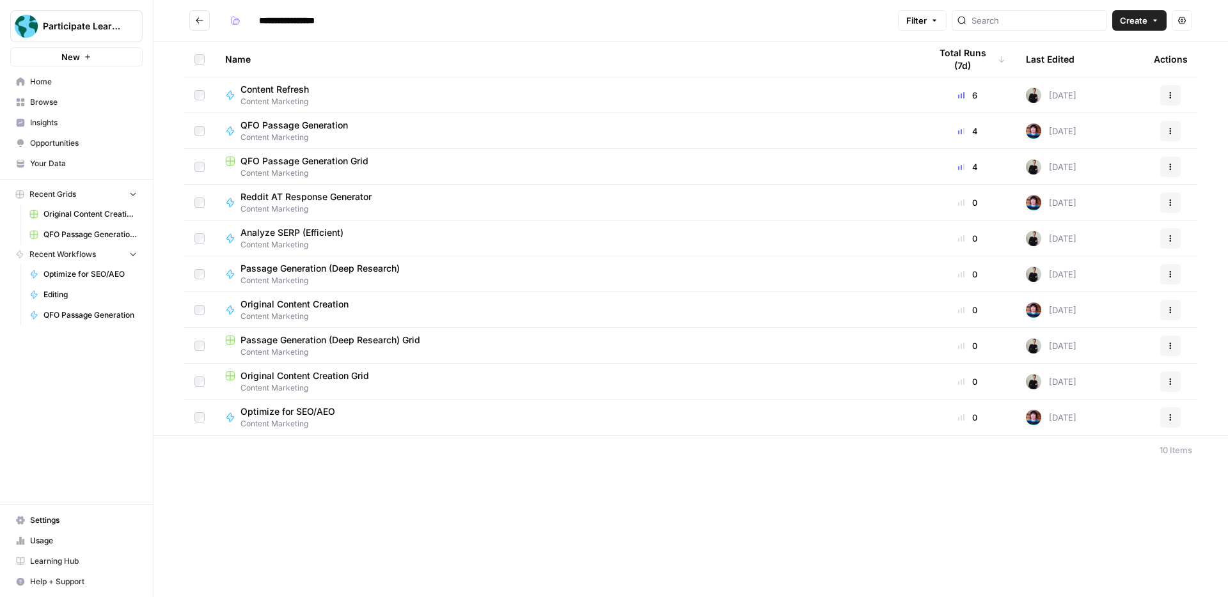
click at [351, 100] on div "Content Refresh Content Marketing" at bounding box center [567, 95] width 684 height 24
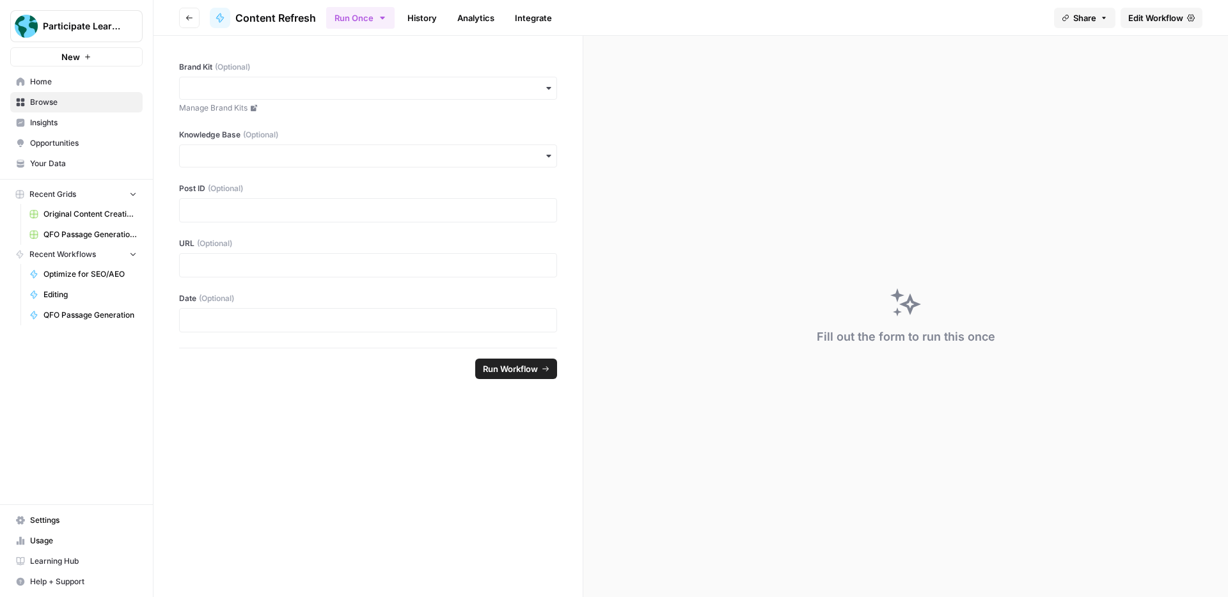
click at [190, 17] on icon "button" at bounding box center [189, 17] width 6 height 5
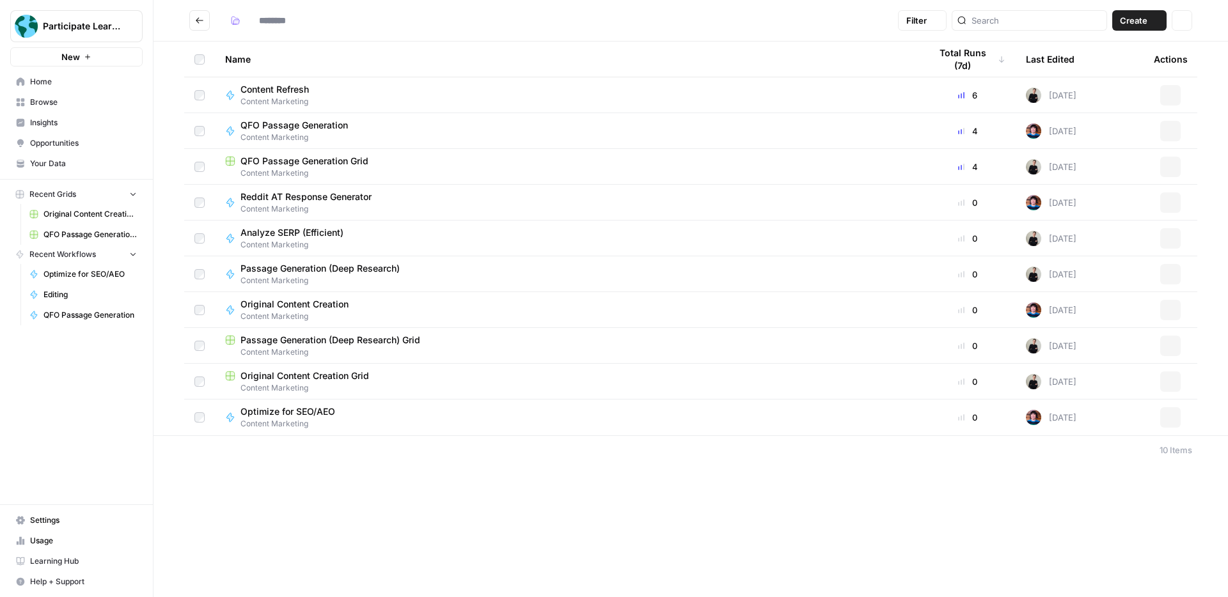
type input "**********"
click at [425, 102] on div "Content Refresh Content Marketing" at bounding box center [567, 95] width 684 height 24
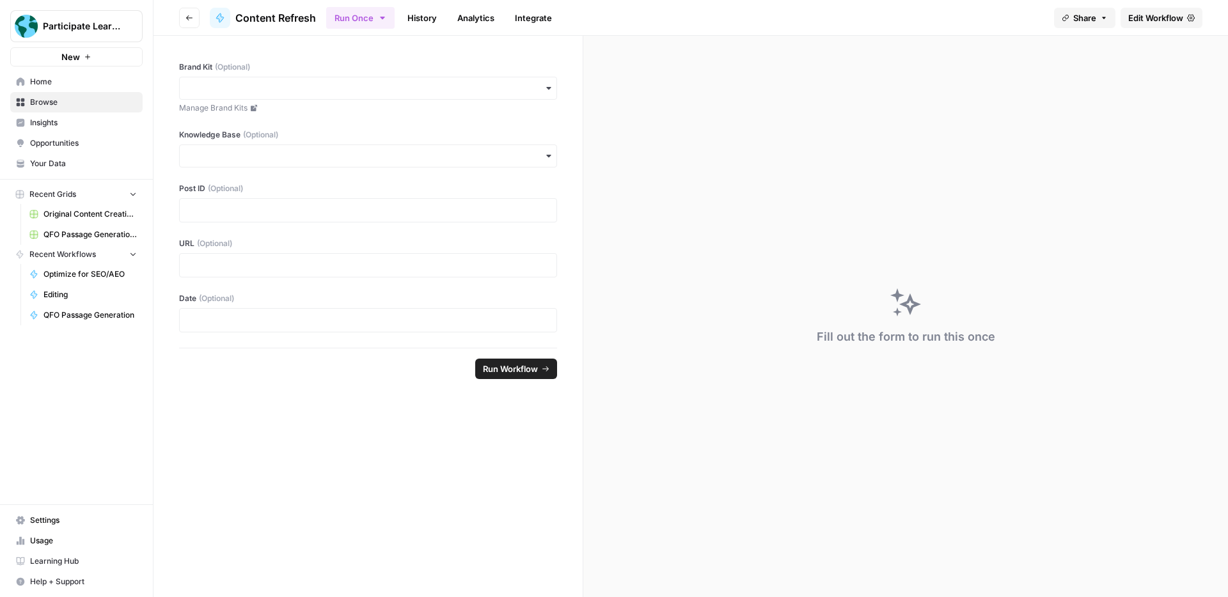
click at [1141, 14] on span "Edit Workflow" at bounding box center [1155, 18] width 55 height 13
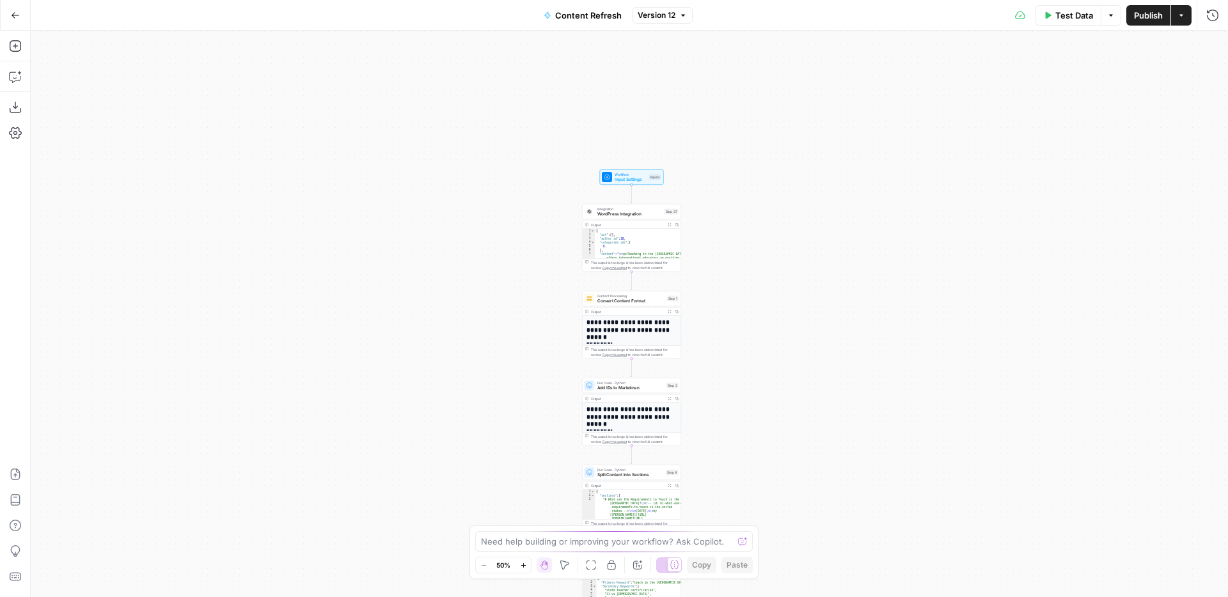
click at [523, 565] on icon "button" at bounding box center [523, 565] width 4 height 4
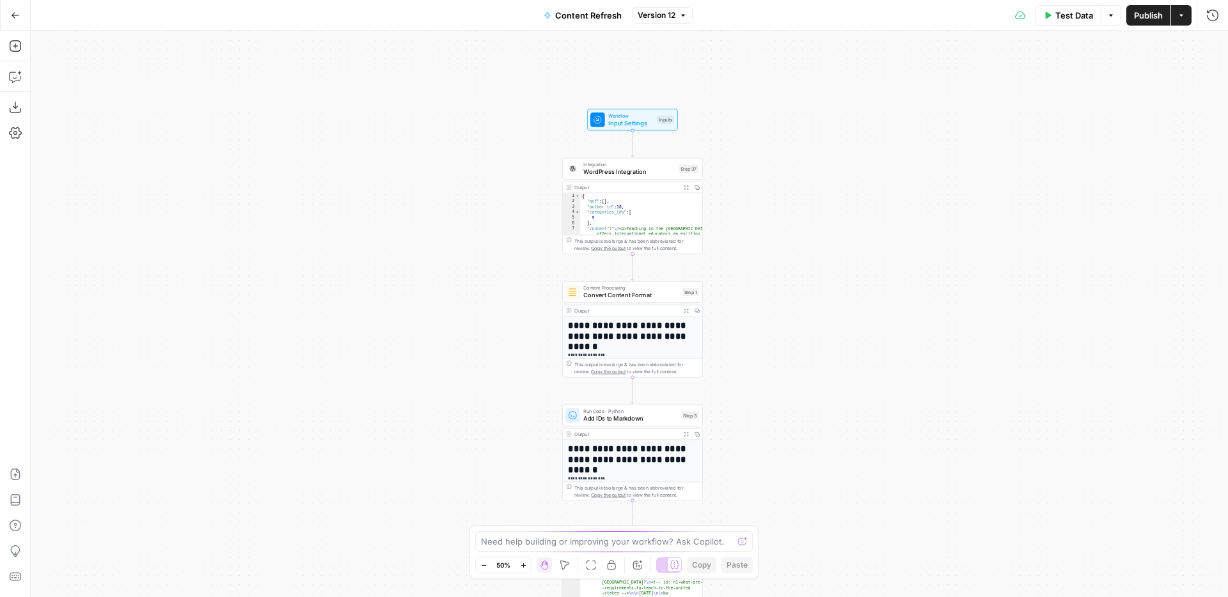
click at [522, 565] on icon "button" at bounding box center [523, 565] width 4 height 4
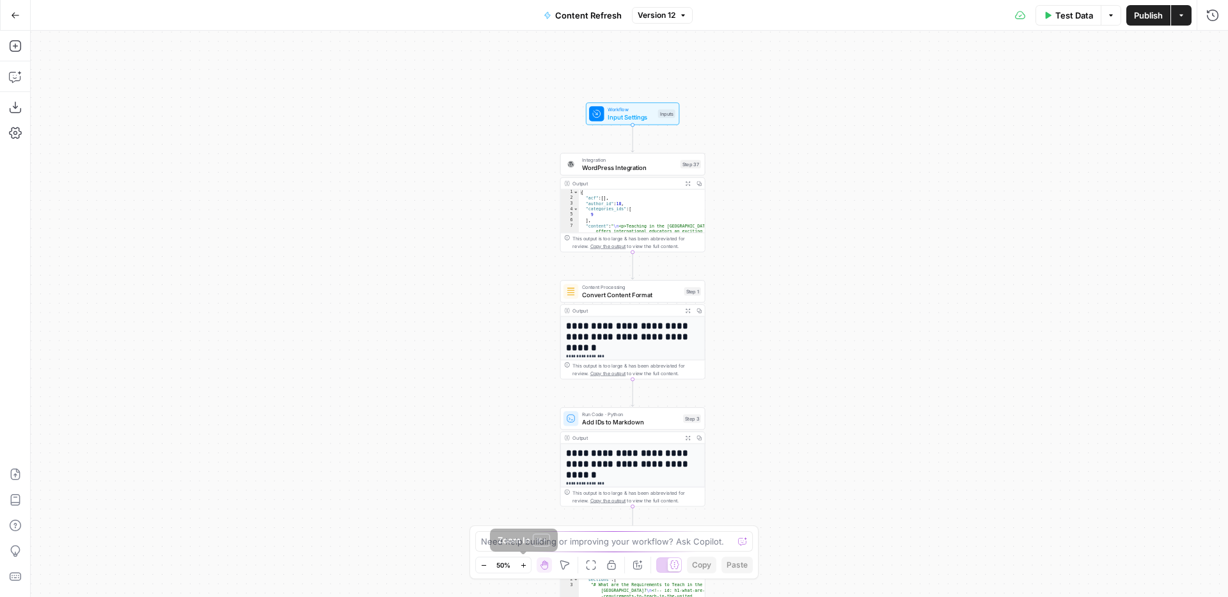
click at [522, 565] on icon "button" at bounding box center [523, 565] width 4 height 4
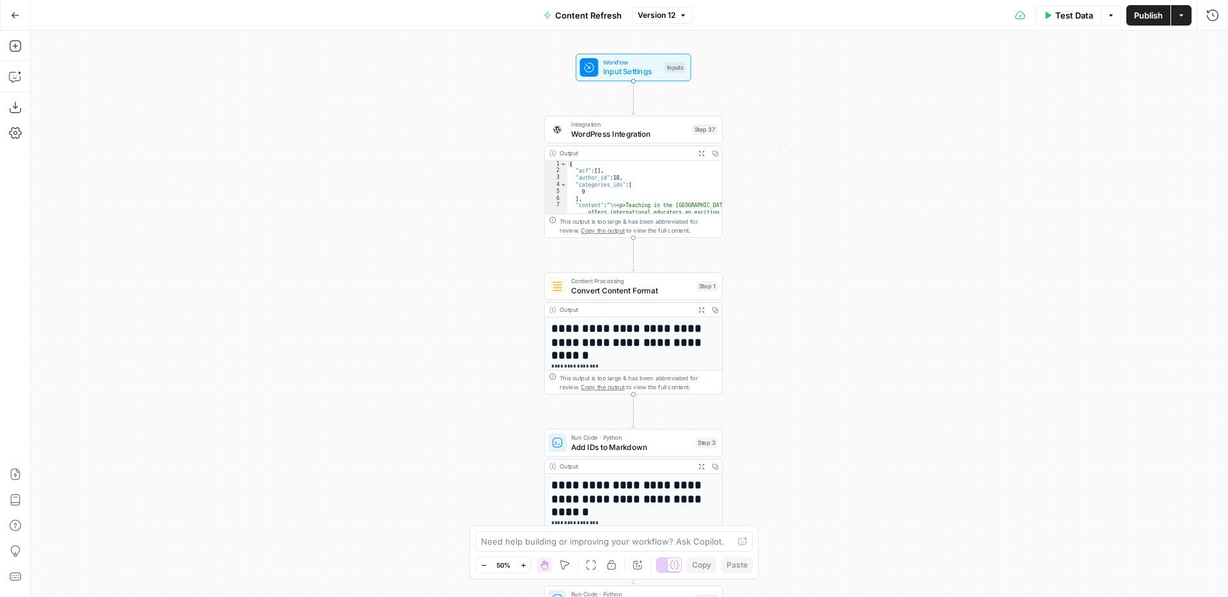
click at [522, 565] on icon "button" at bounding box center [523, 565] width 4 height 4
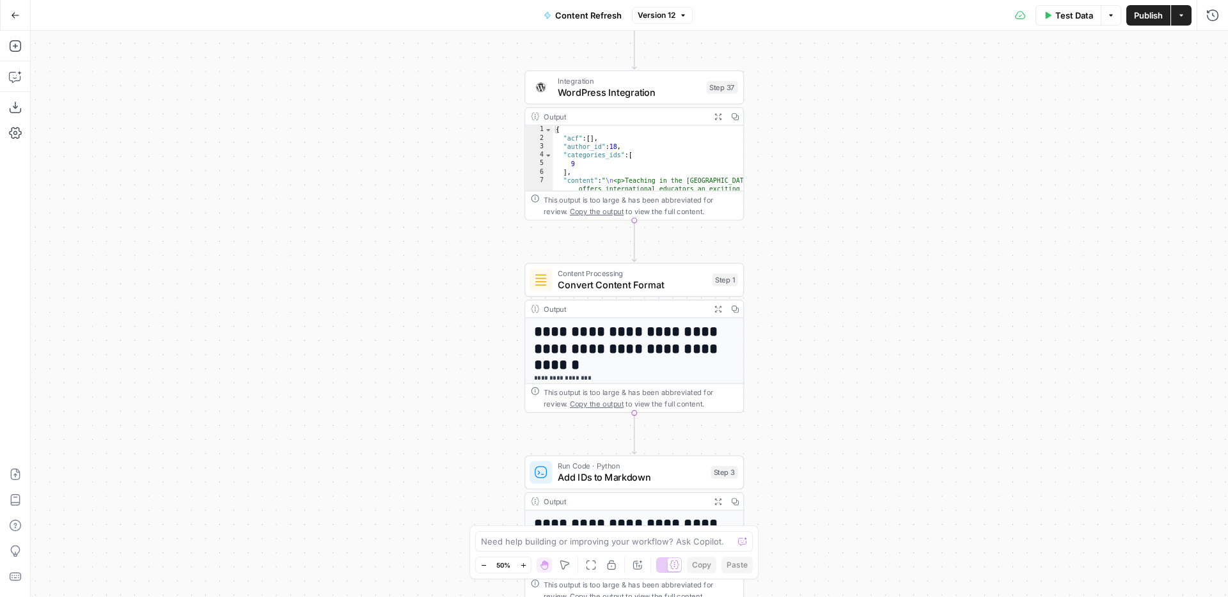
click at [522, 565] on icon "button" at bounding box center [523, 565] width 4 height 4
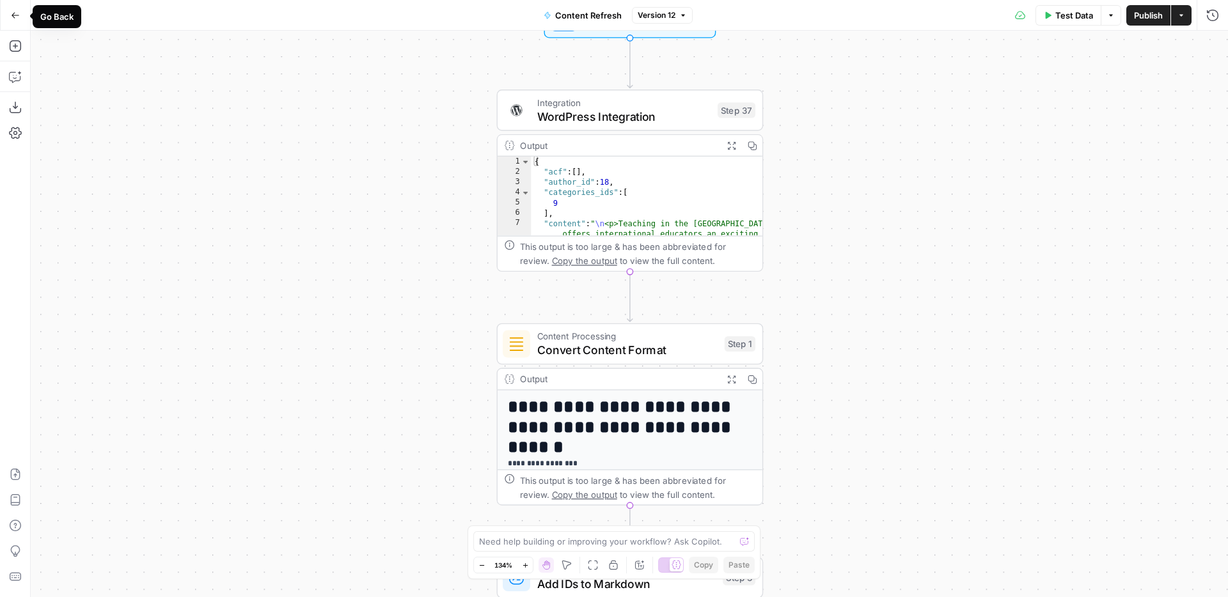
click at [14, 16] on icon "button" at bounding box center [15, 15] width 9 height 9
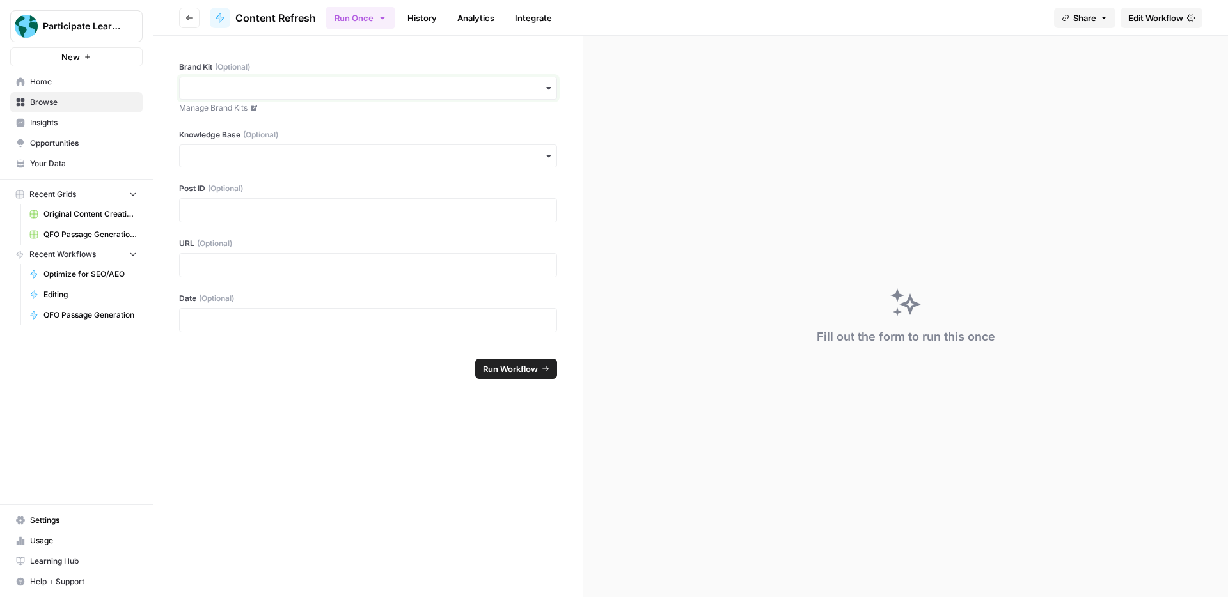
click at [247, 91] on input "Brand Kit (Optional)" at bounding box center [367, 88] width 361 height 13
click at [256, 128] on div "Participate Learning" at bounding box center [368, 123] width 377 height 24
click at [272, 158] on input "Knowledge Base (Optional)" at bounding box center [367, 156] width 361 height 13
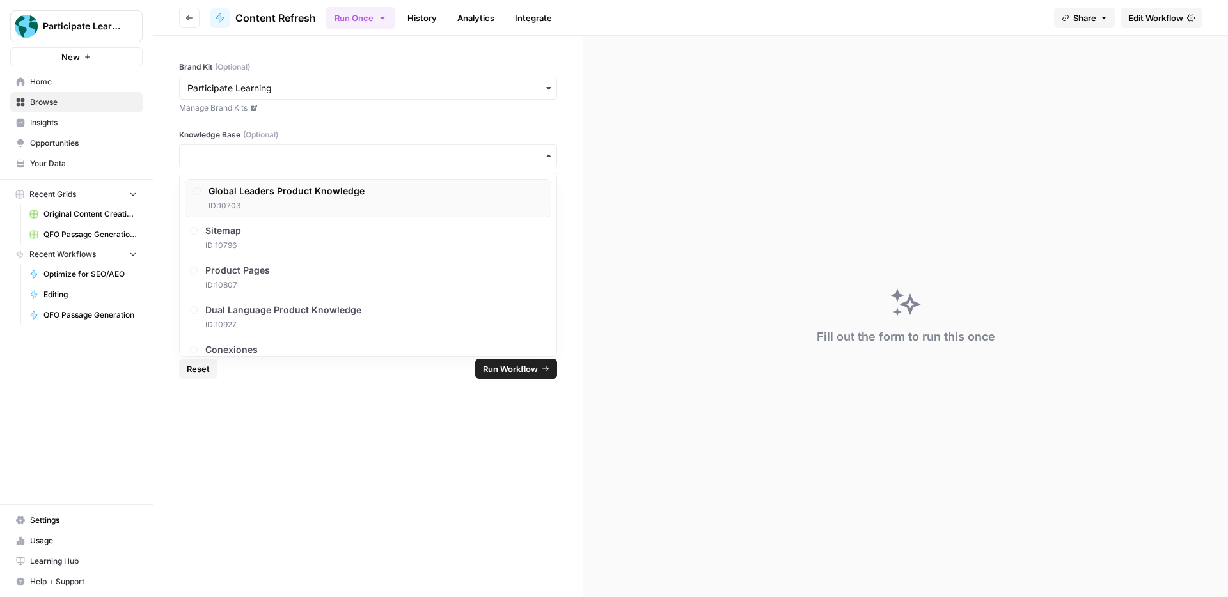
click at [292, 198] on div "Global Leaders Product Knowledge ID: 10703" at bounding box center [286, 198] width 156 height 27
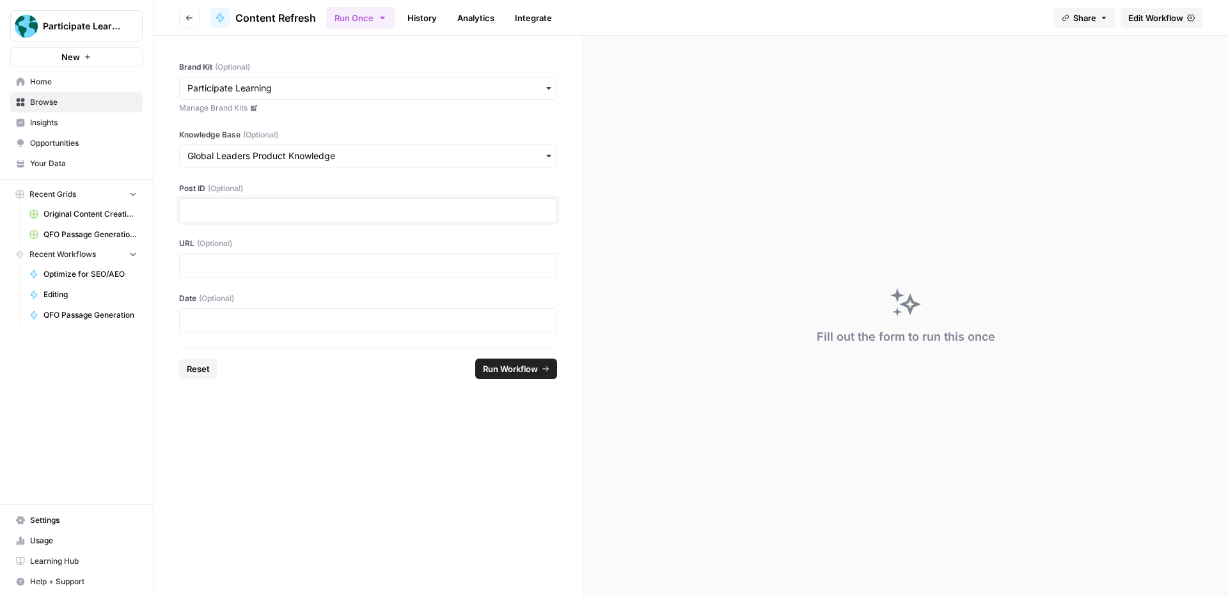
click at [309, 207] on p at bounding box center [367, 210] width 361 height 13
click at [297, 182] on div "Brand Kit (Optional) Manage Brand Kits Knowledge Base (Optional) Post ID (Optio…" at bounding box center [367, 192] width 429 height 312
